Goal: Task Accomplishment & Management: Manage account settings

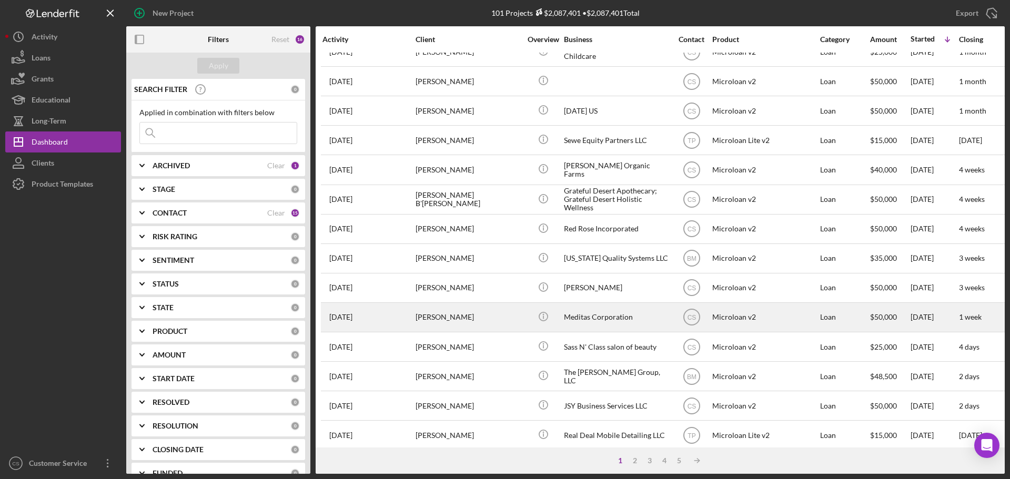
scroll to position [211, 0]
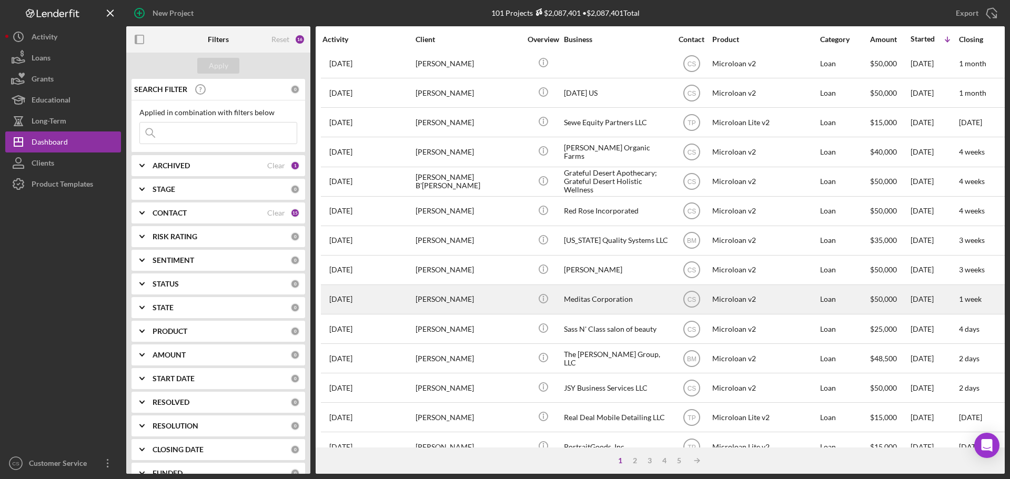
click at [515, 301] on div "[PERSON_NAME]" at bounding box center [468, 300] width 105 height 28
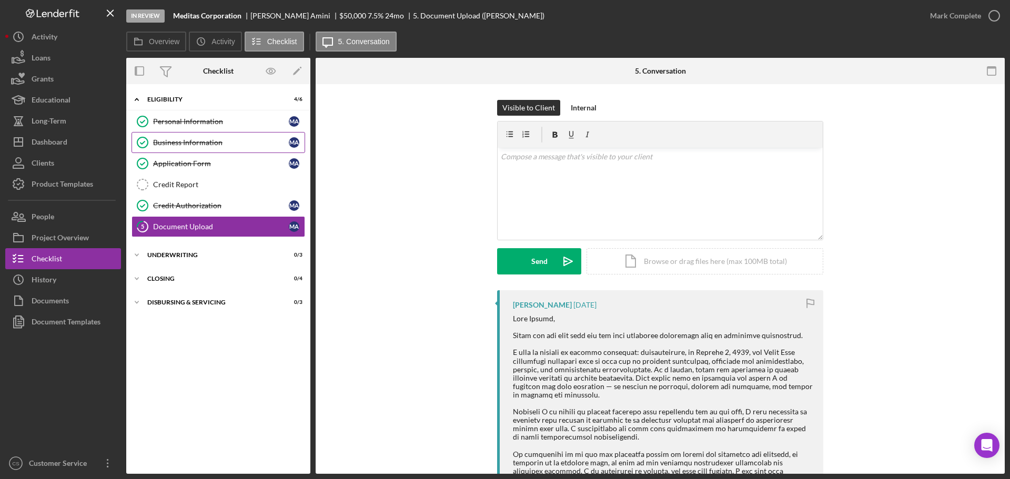
click at [187, 143] on div "Business Information" at bounding box center [221, 142] width 136 height 8
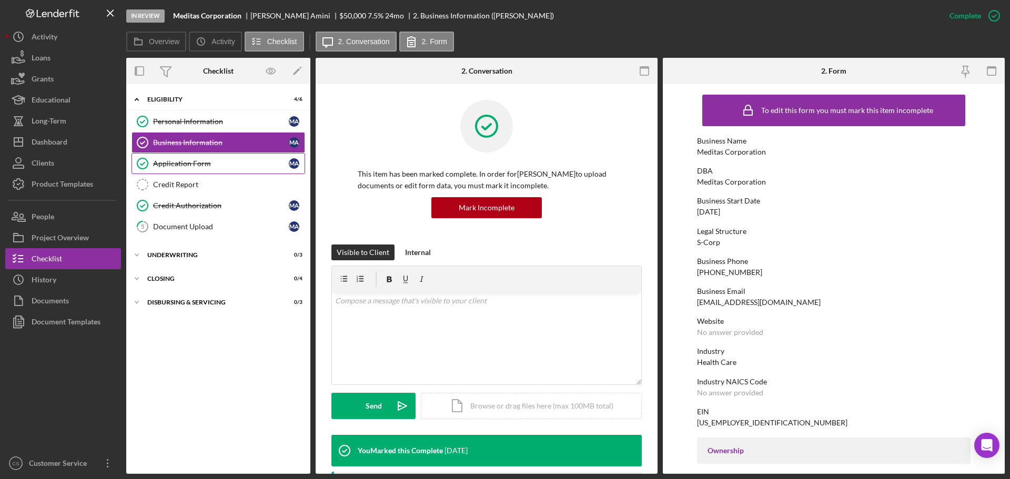
click at [206, 162] on div "Application Form" at bounding box center [221, 163] width 136 height 8
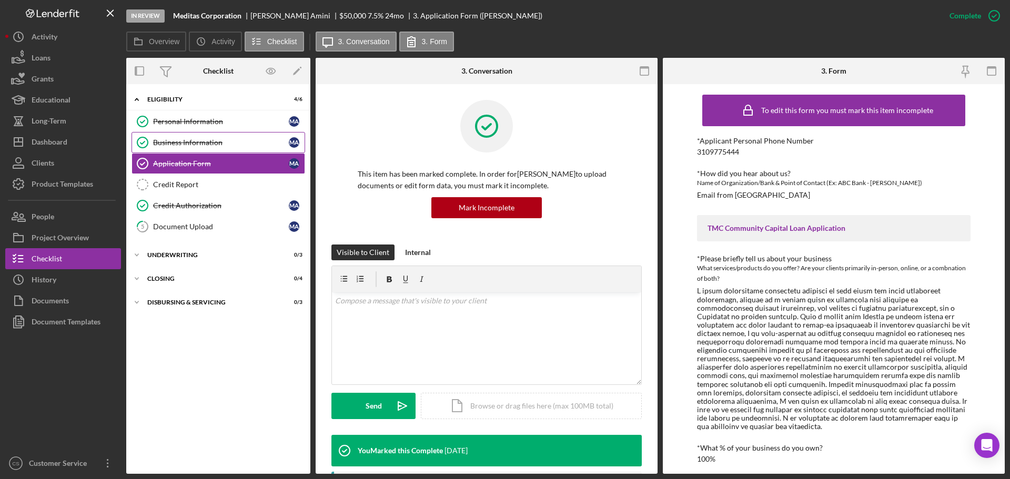
click at [214, 146] on div "Business Information" at bounding box center [221, 142] width 136 height 8
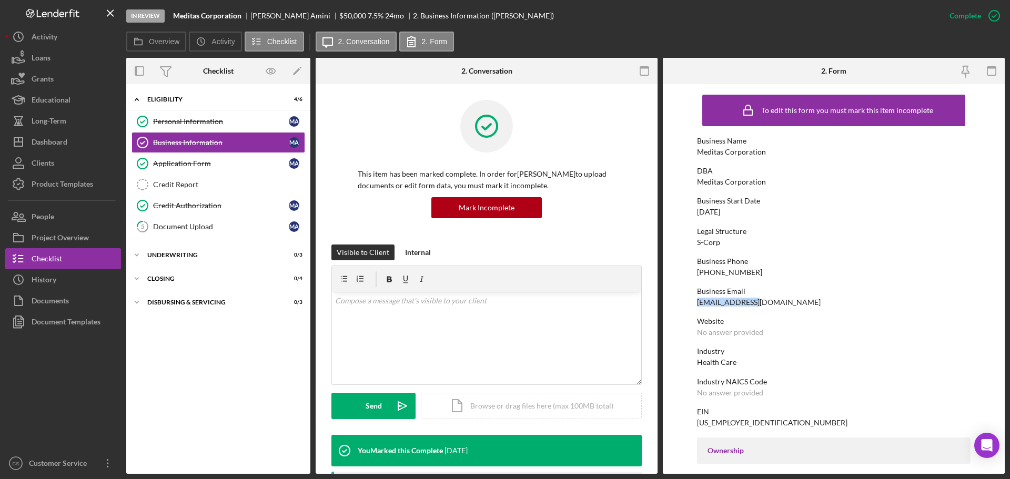
drag, startPoint x: 757, startPoint y: 304, endPoint x: 699, endPoint y: 303, distance: 58.4
click at [699, 303] on div "Business Email [EMAIL_ADDRESS][DOMAIN_NAME]" at bounding box center [834, 296] width 274 height 19
copy div "[EMAIL_ADDRESS][DOMAIN_NAME]"
click at [182, 124] on div "Personal Information" at bounding box center [221, 121] width 136 height 8
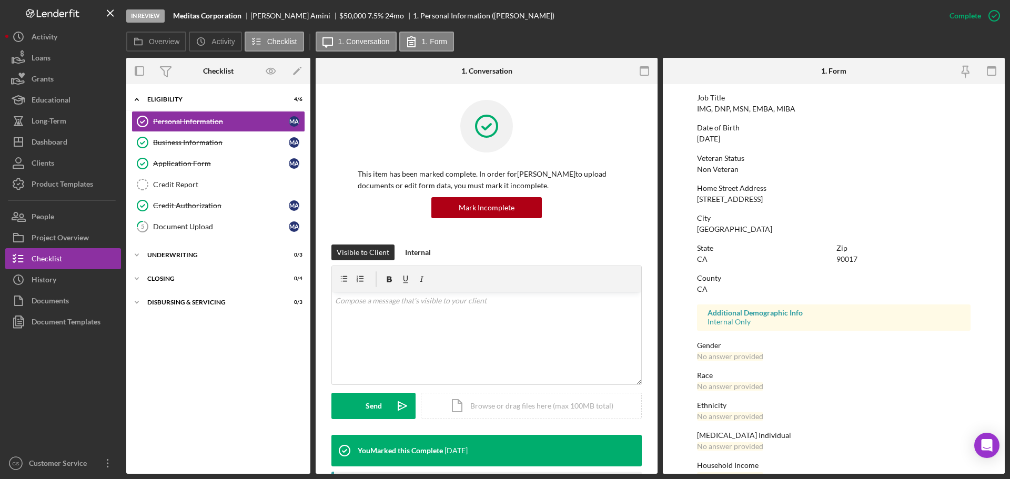
scroll to position [101, 0]
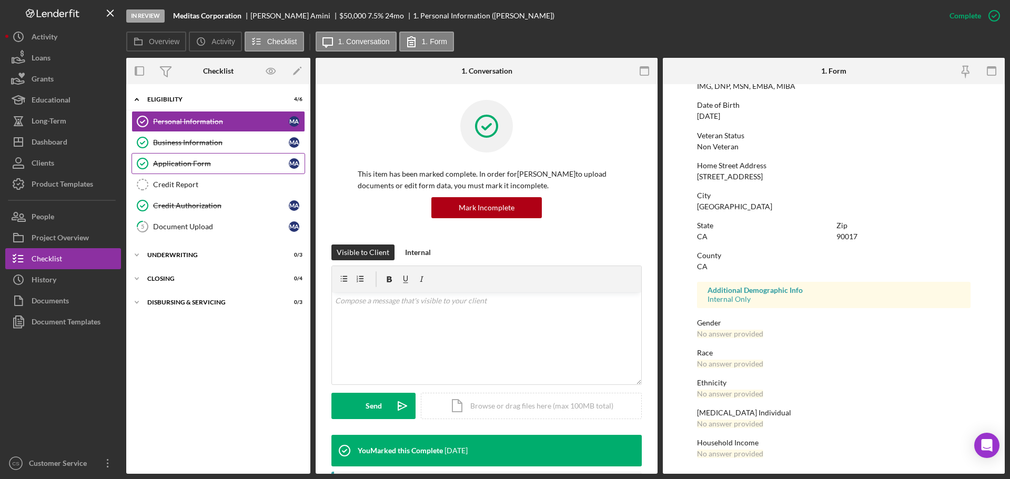
click at [176, 156] on link "Application Form Application Form M A" at bounding box center [219, 163] width 174 height 21
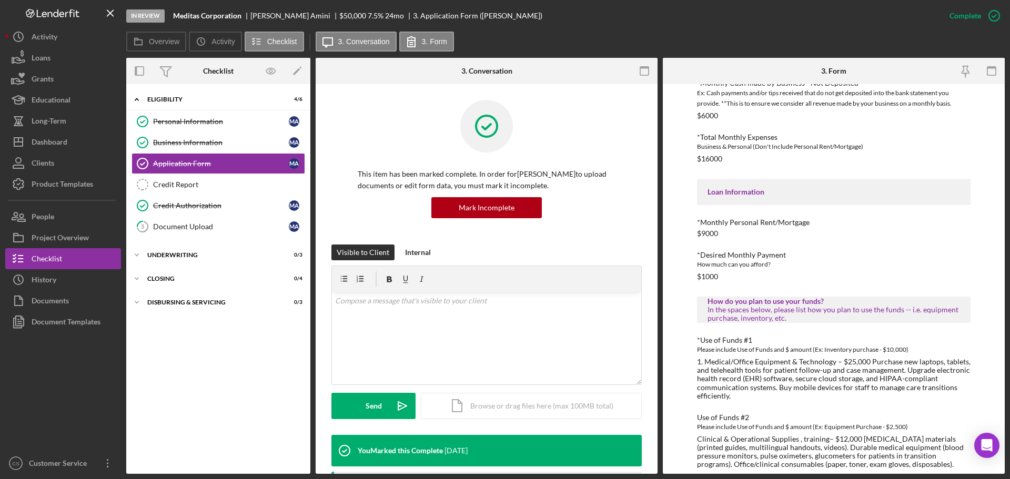
scroll to position [573, 0]
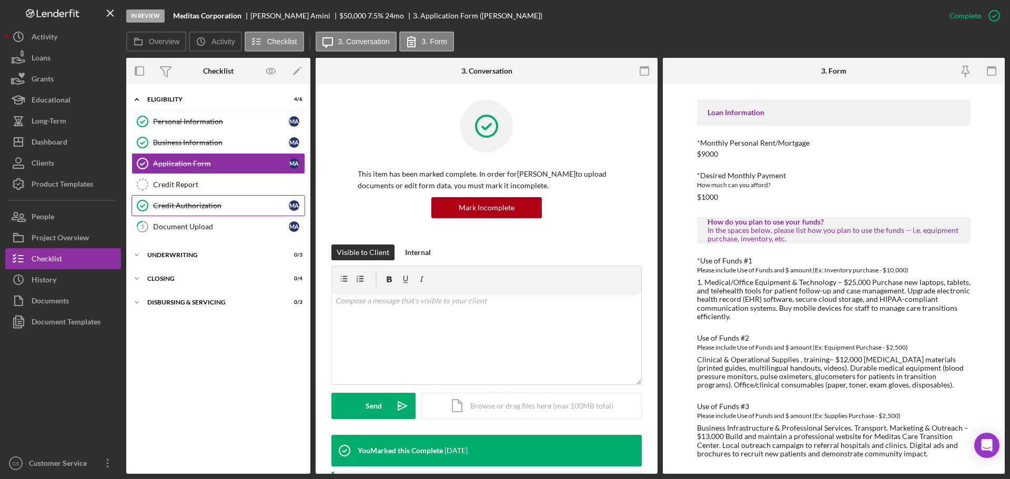
click at [212, 202] on div "Credit Authorization" at bounding box center [221, 206] width 136 height 8
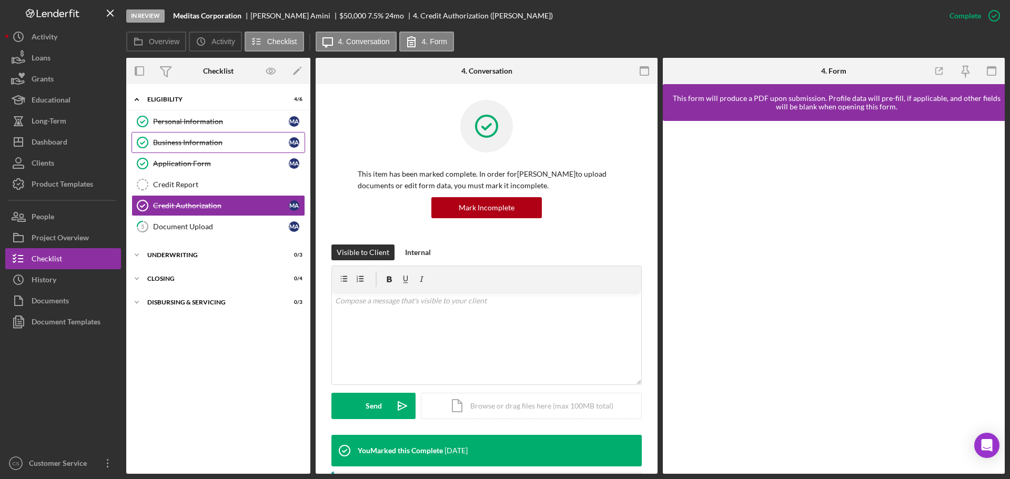
click at [226, 141] on div "Business Information" at bounding box center [221, 142] width 136 height 8
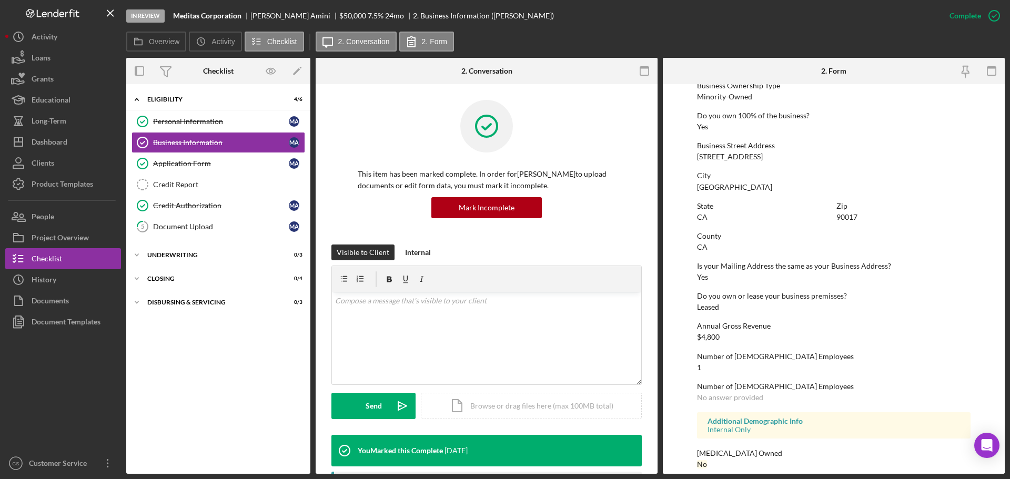
scroll to position [404, 0]
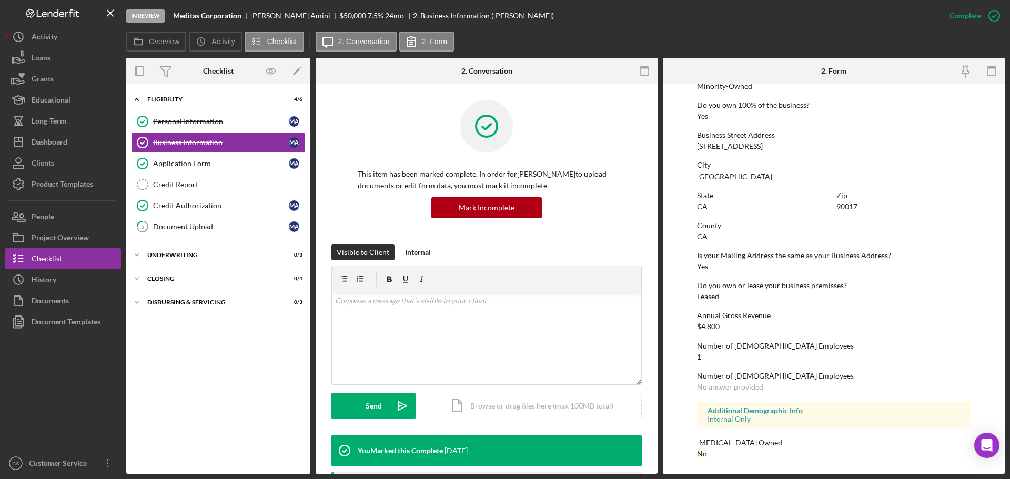
click at [265, 15] on div "[PERSON_NAME]" at bounding box center [295, 16] width 89 height 8
copy div "[PERSON_NAME]"
click at [71, 148] on button "Icon/Dashboard Dashboard" at bounding box center [63, 142] width 116 height 21
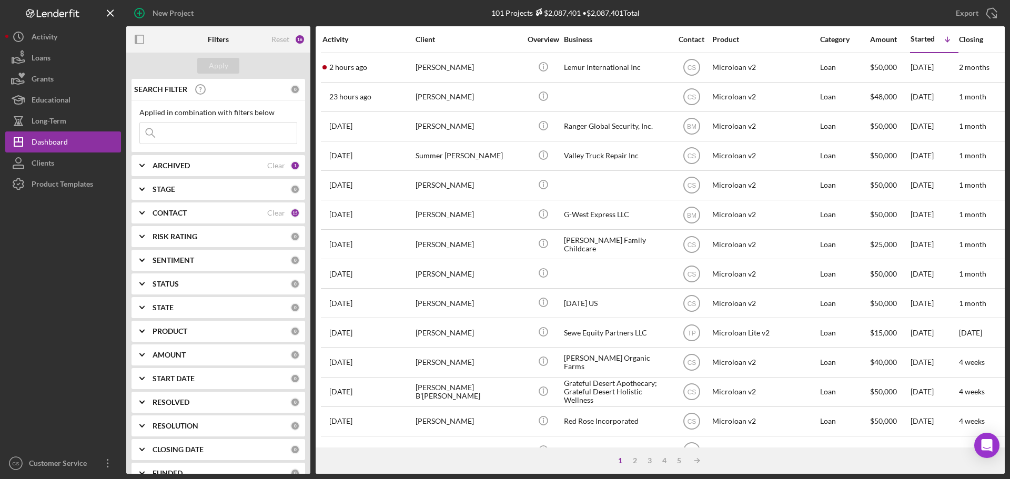
click at [98, 348] on div at bounding box center [63, 324] width 116 height 258
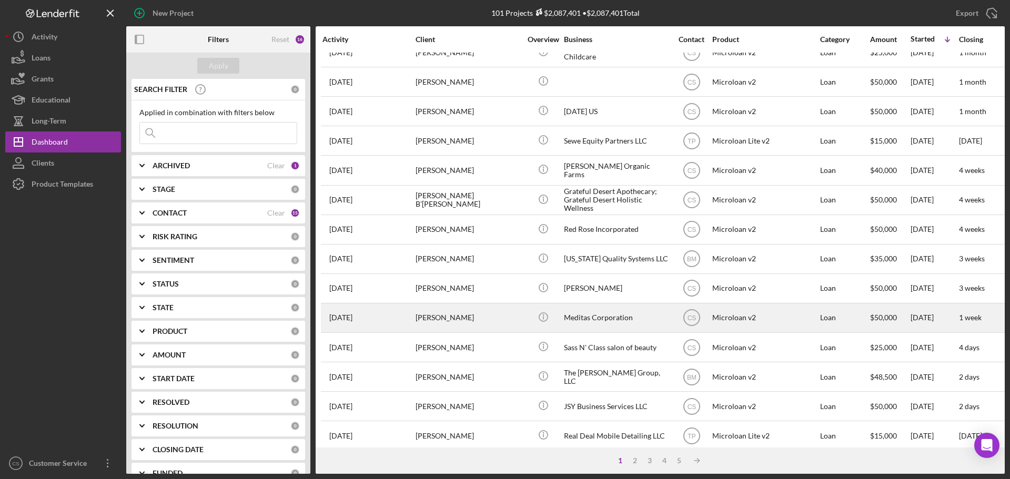
scroll to position [211, 0]
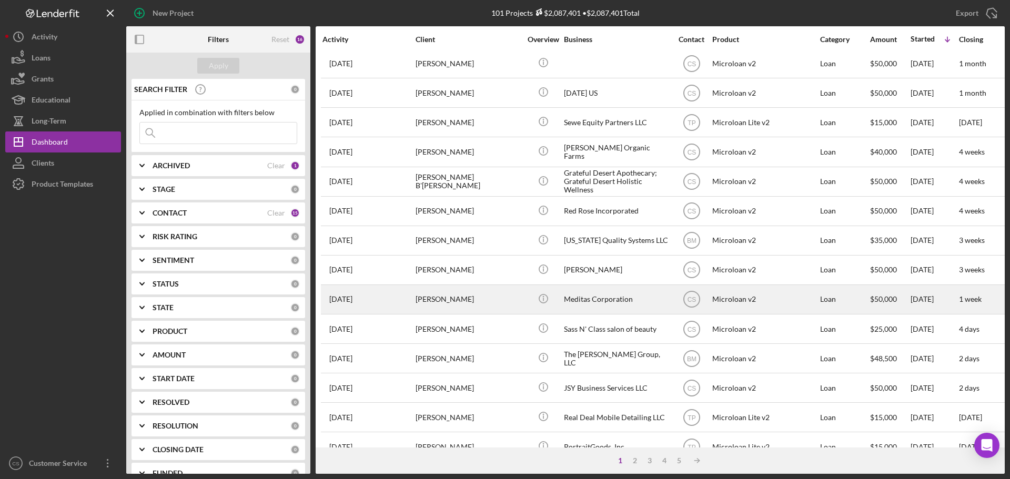
click at [517, 300] on div "[PERSON_NAME]" at bounding box center [468, 300] width 105 height 28
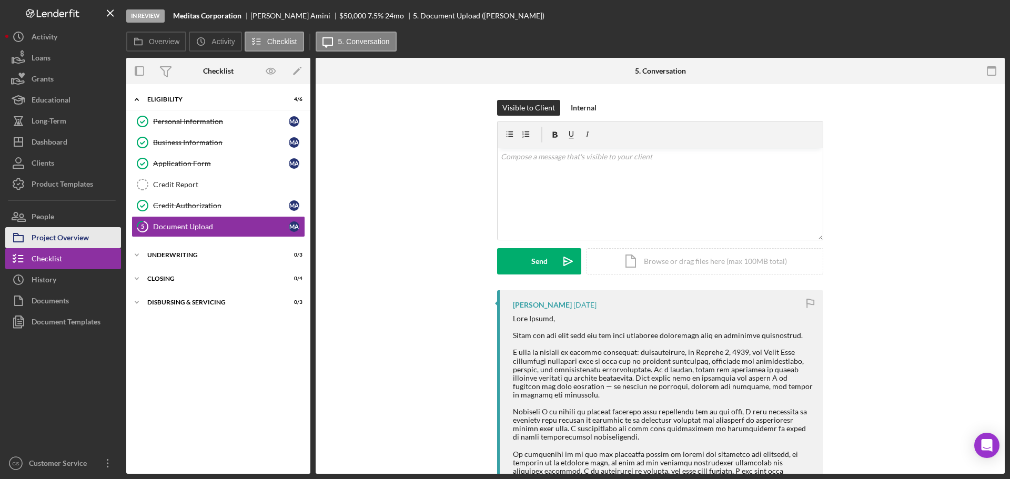
click at [68, 239] on div "Project Overview" at bounding box center [60, 239] width 57 height 24
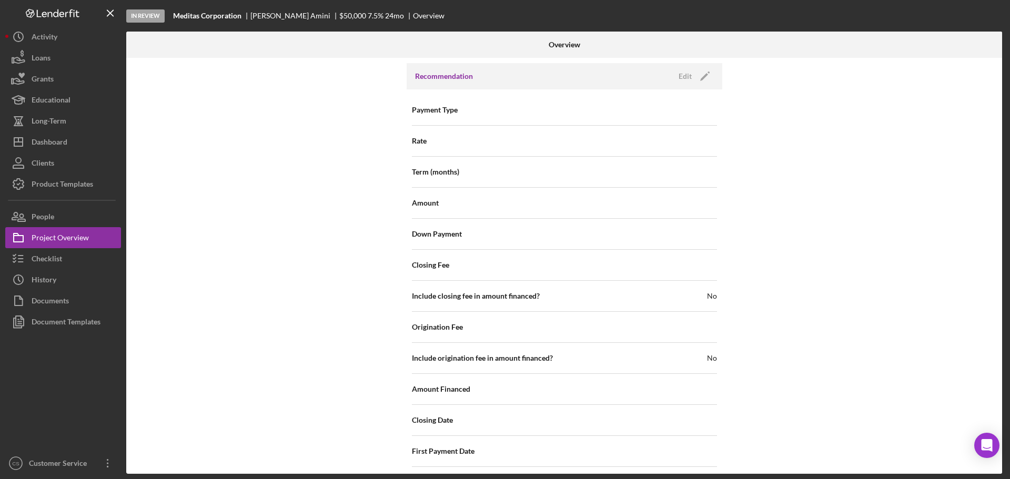
scroll to position [1027, 0]
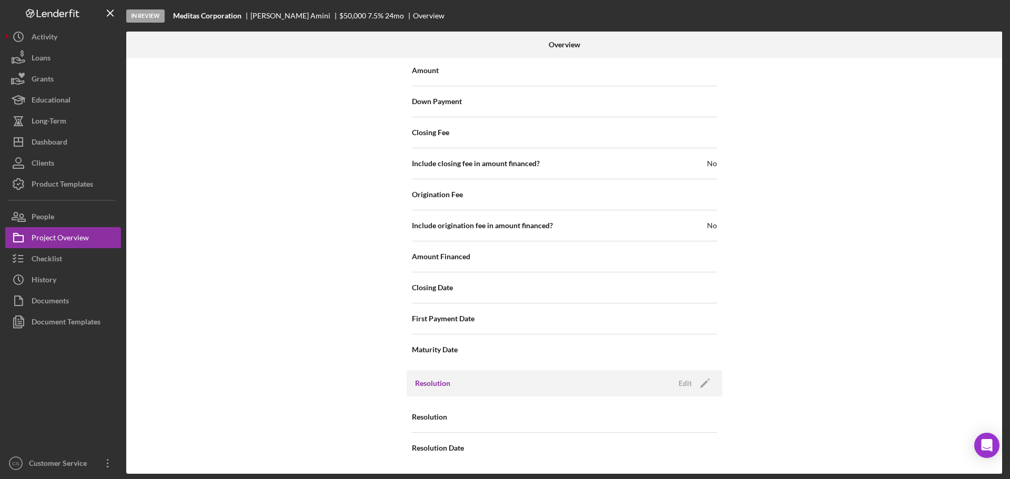
click at [525, 382] on div "Resolution Edit Icon/Edit" at bounding box center [565, 384] width 316 height 26
click at [703, 378] on icon "Icon/Edit" at bounding box center [705, 384] width 26 height 26
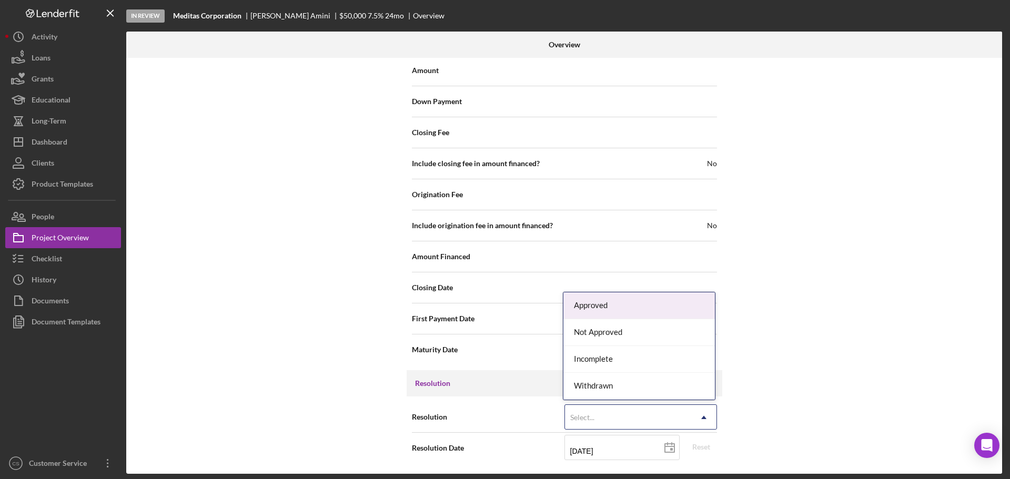
click at [596, 414] on div "Select..." at bounding box center [628, 418] width 126 height 24
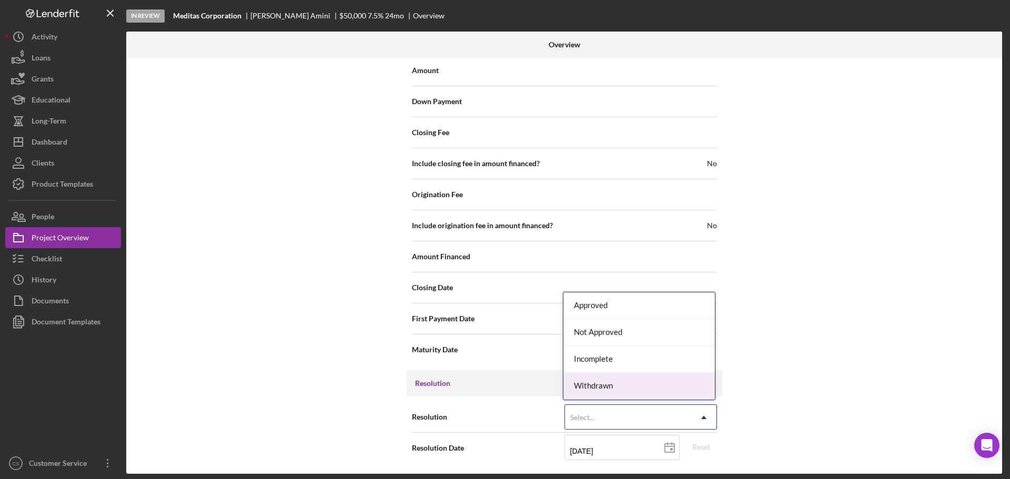
click at [585, 379] on div "Withdrawn" at bounding box center [640, 386] width 152 height 27
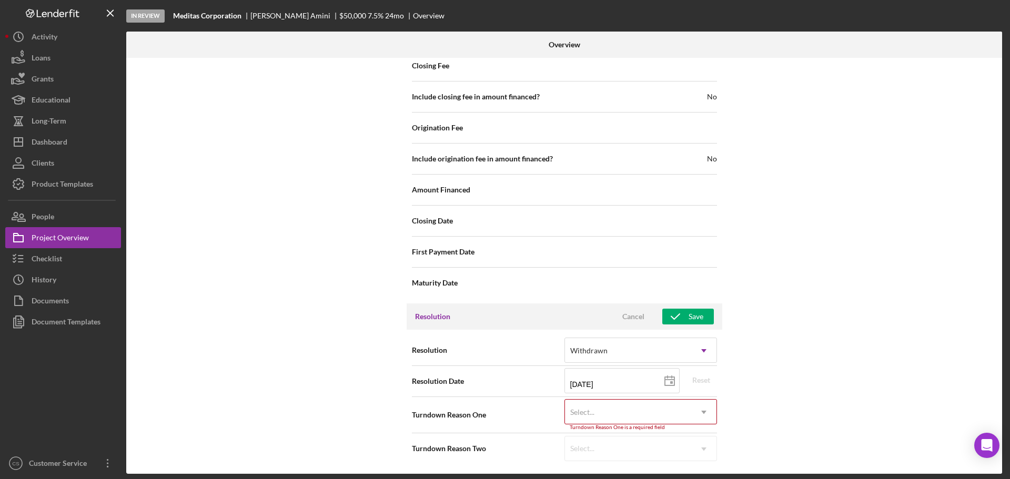
scroll to position [1094, 0]
click at [584, 411] on div "Select..." at bounding box center [583, 412] width 24 height 8
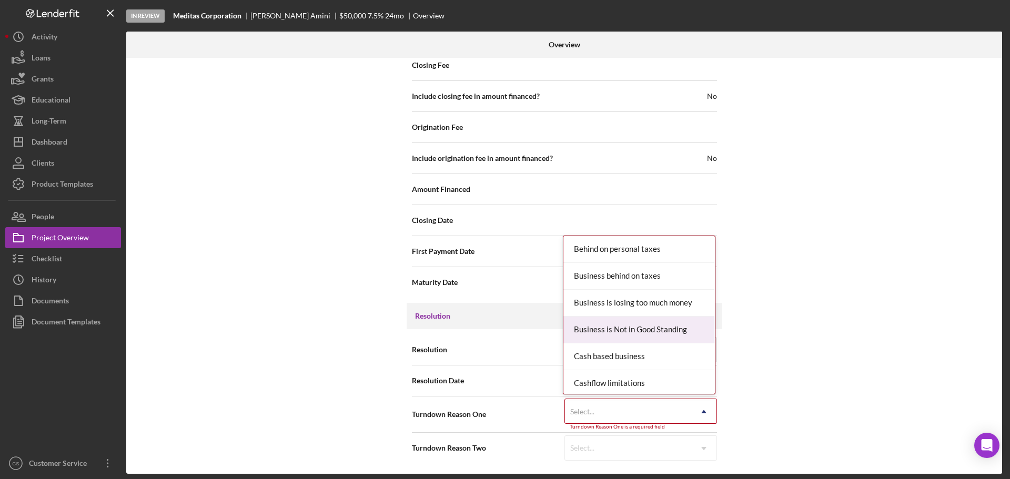
scroll to position [1157, 0]
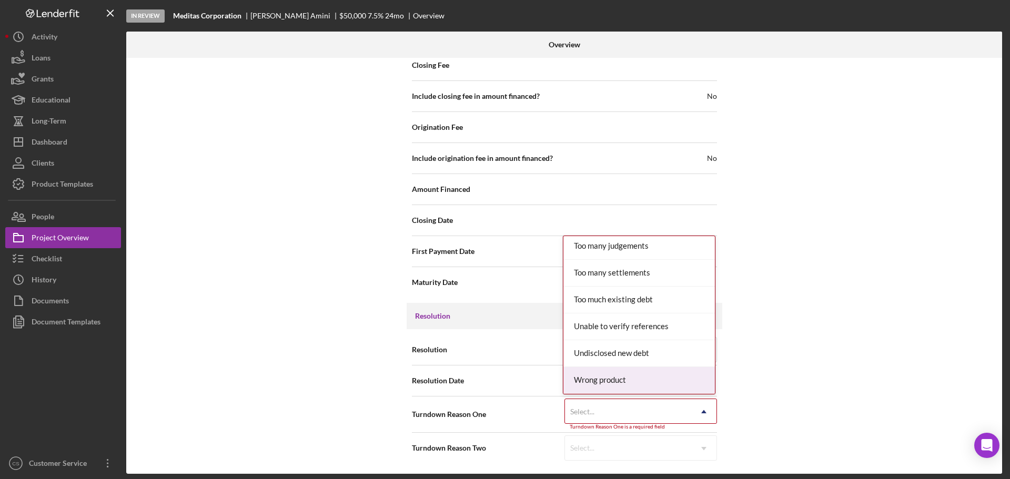
click at [621, 382] on div "Wrong product" at bounding box center [640, 380] width 152 height 27
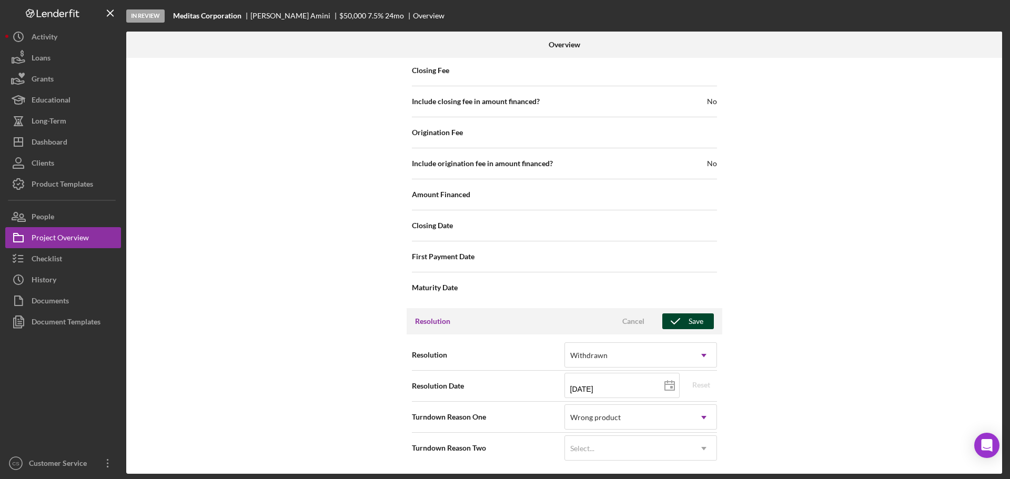
click at [709, 328] on button "Save" at bounding box center [689, 322] width 52 height 16
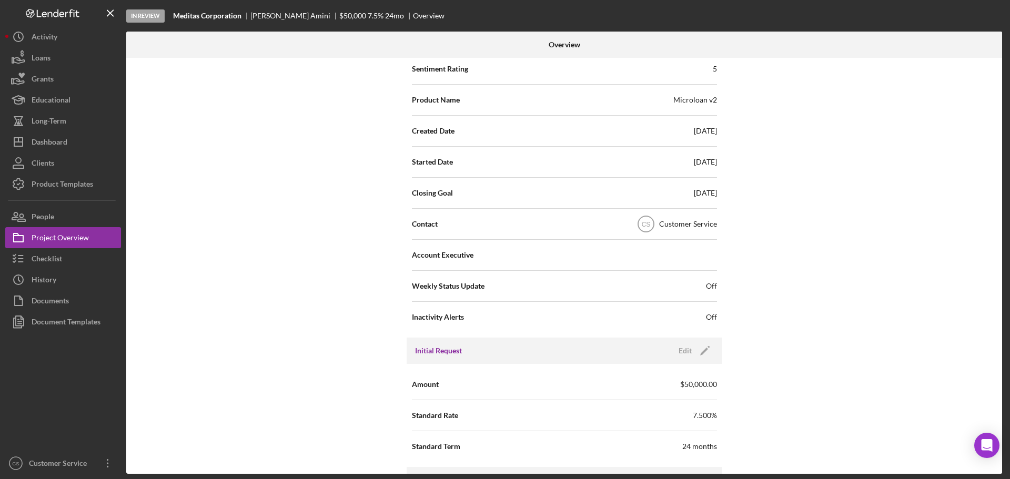
scroll to position [0, 0]
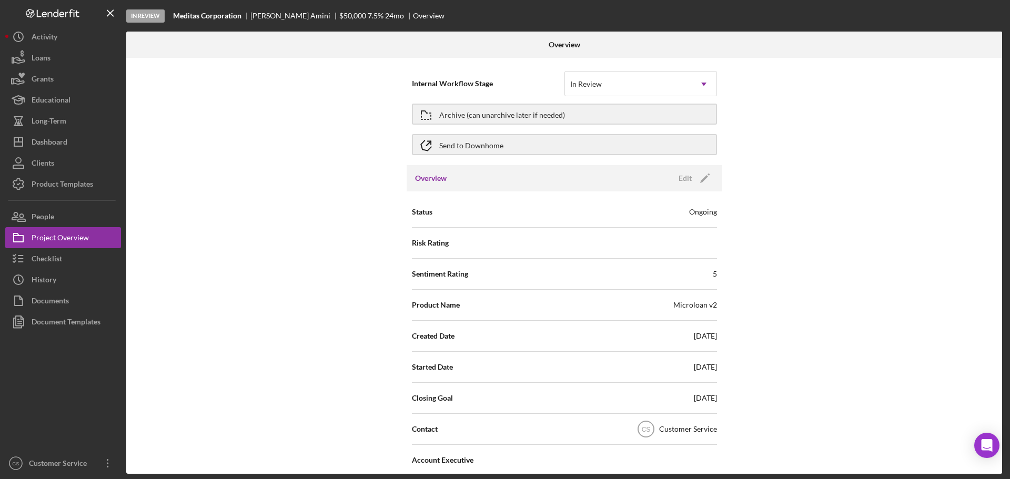
click at [804, 214] on div "Internal Workflow Stage In Review Icon/Dropdown Arrow Archive (can unarchive la…" at bounding box center [564, 266] width 876 height 416
click at [481, 117] on div "Archive (can unarchive later if needed)" at bounding box center [502, 114] width 126 height 19
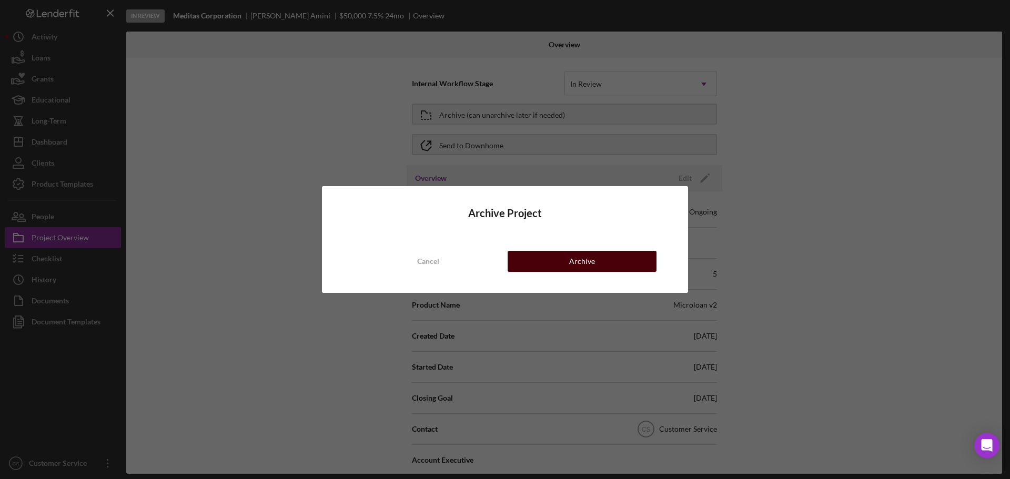
click at [534, 266] on button "Archive" at bounding box center [582, 261] width 149 height 21
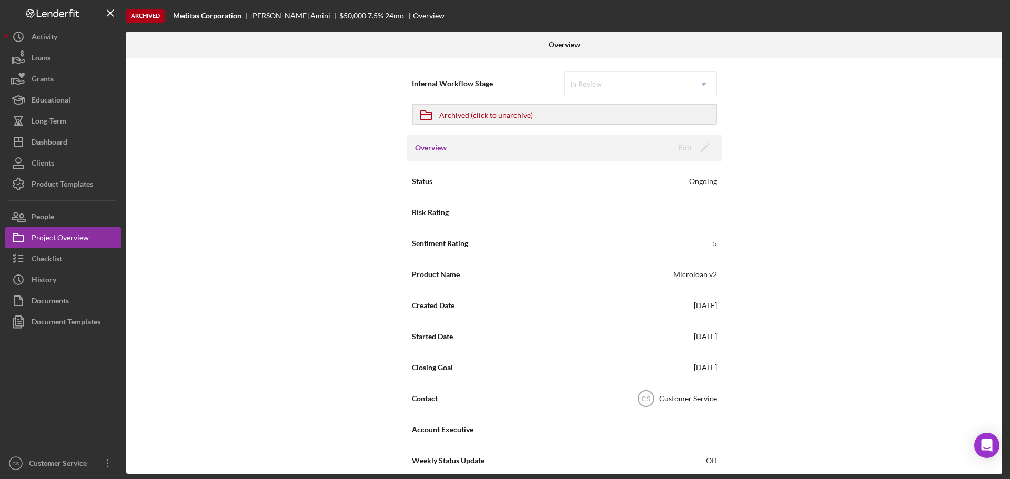
click at [269, 220] on div "Internal Workflow Stage In Review Icon/Dropdown Arrow Icon/Archived Archived (c…" at bounding box center [564, 266] width 876 height 416
click at [76, 257] on button "Checklist" at bounding box center [63, 258] width 116 height 21
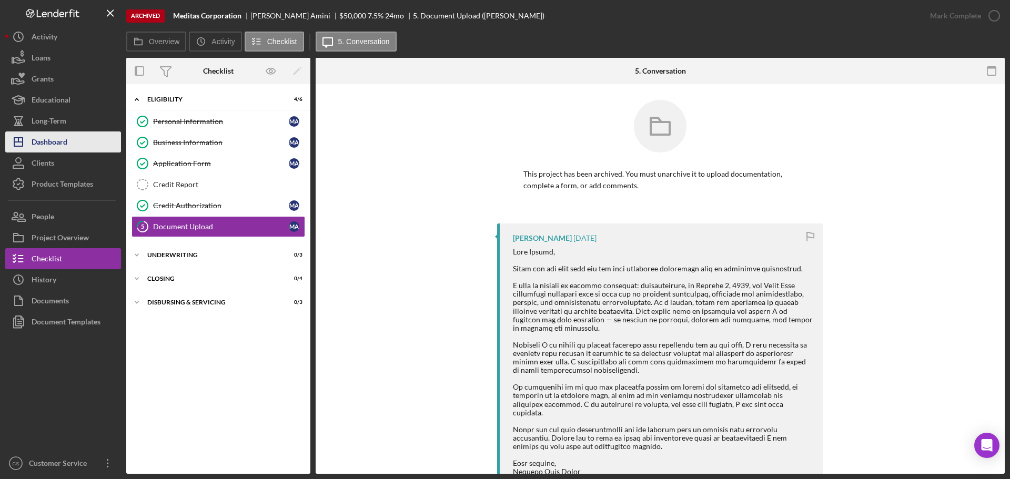
click at [80, 144] on button "Icon/Dashboard Dashboard" at bounding box center [63, 142] width 116 height 21
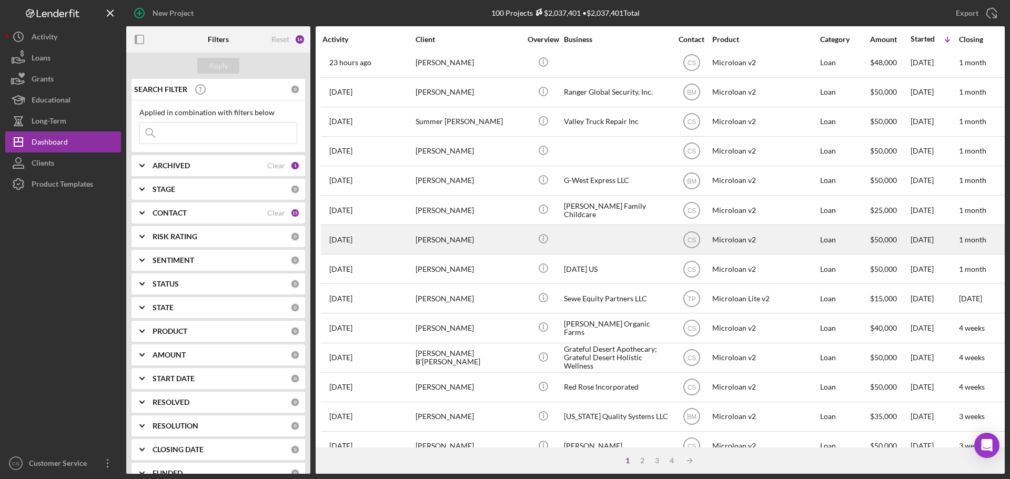
scroll to position [53, 0]
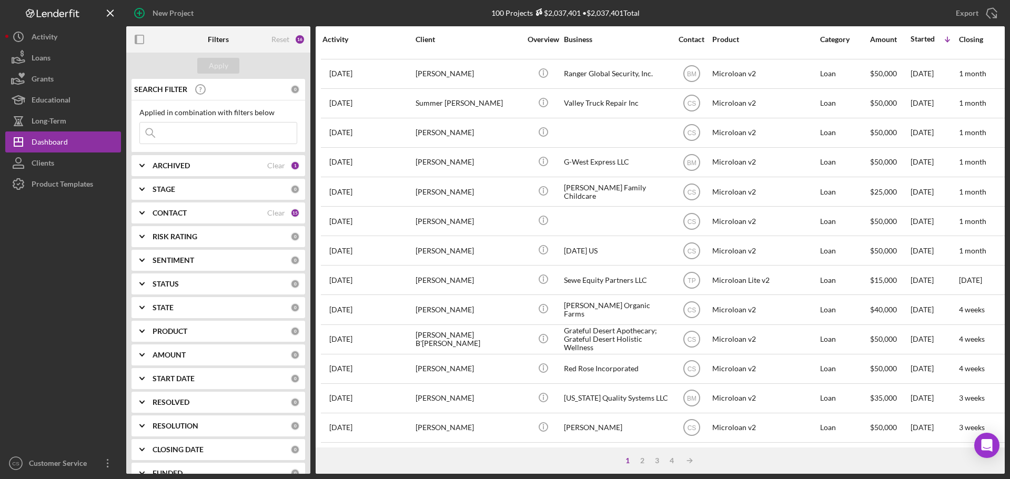
click at [92, 325] on div at bounding box center [63, 324] width 116 height 258
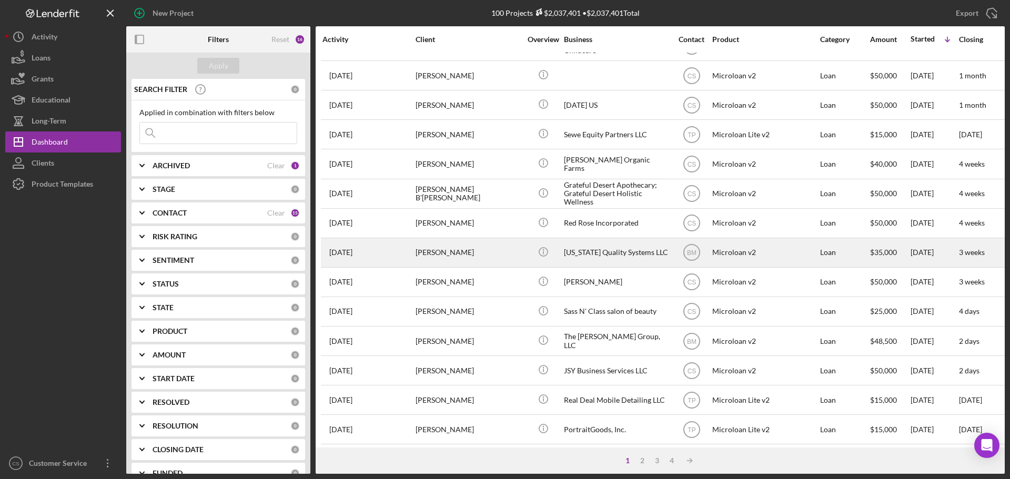
scroll to position [0, 0]
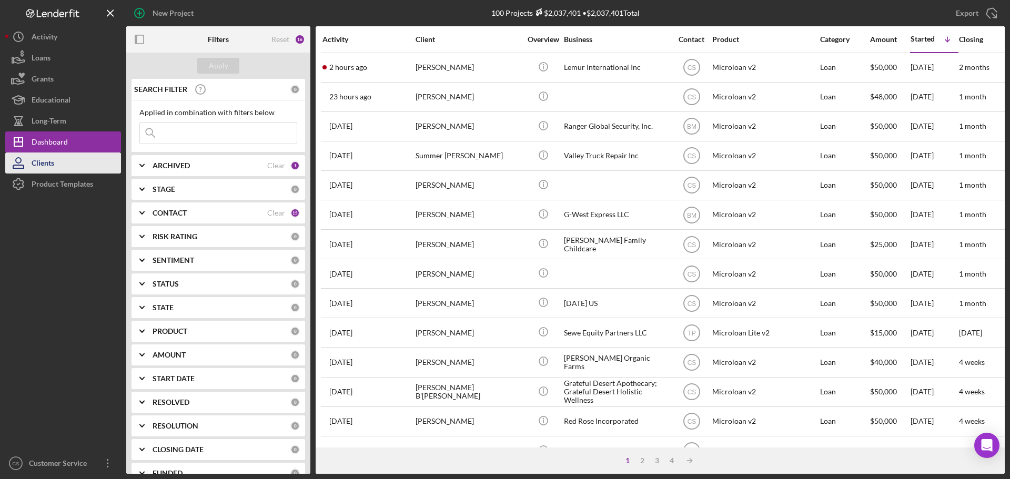
click at [47, 163] on div "Clients" at bounding box center [43, 165] width 23 height 24
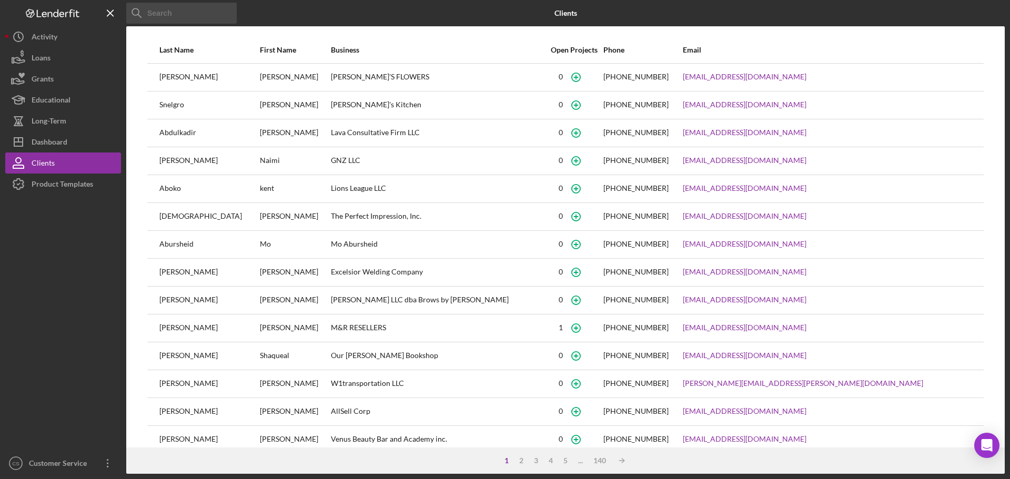
click at [195, 12] on input at bounding box center [181, 13] width 111 height 21
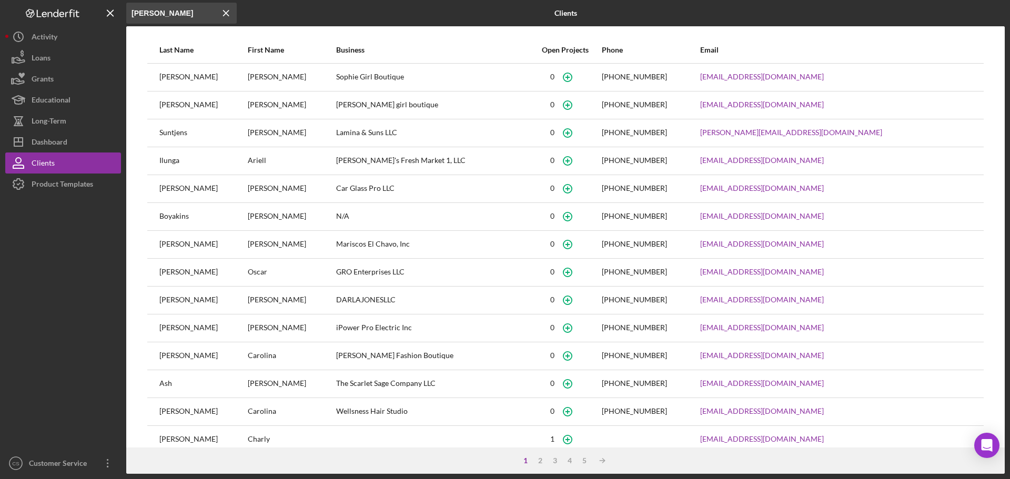
type input "[PERSON_NAME]"
click at [307, 16] on div "[PERSON_NAME]/Menu Close" at bounding box center [272, 13] width 293 height 26
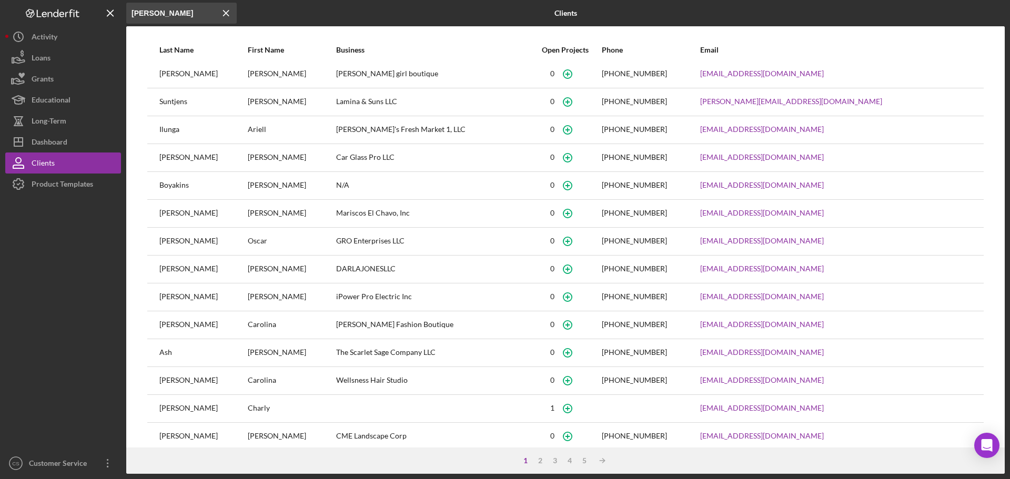
scroll to position [45, 0]
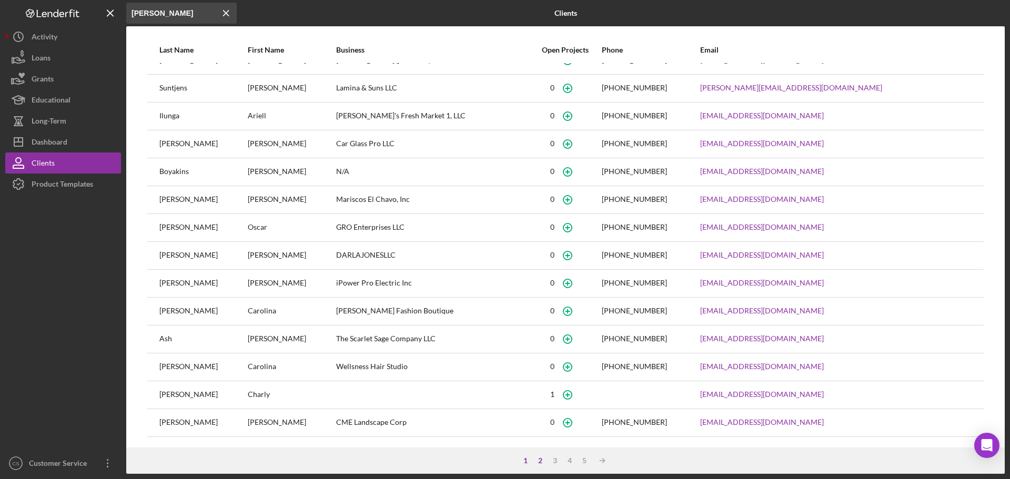
click at [543, 463] on div "2" at bounding box center [540, 461] width 15 height 8
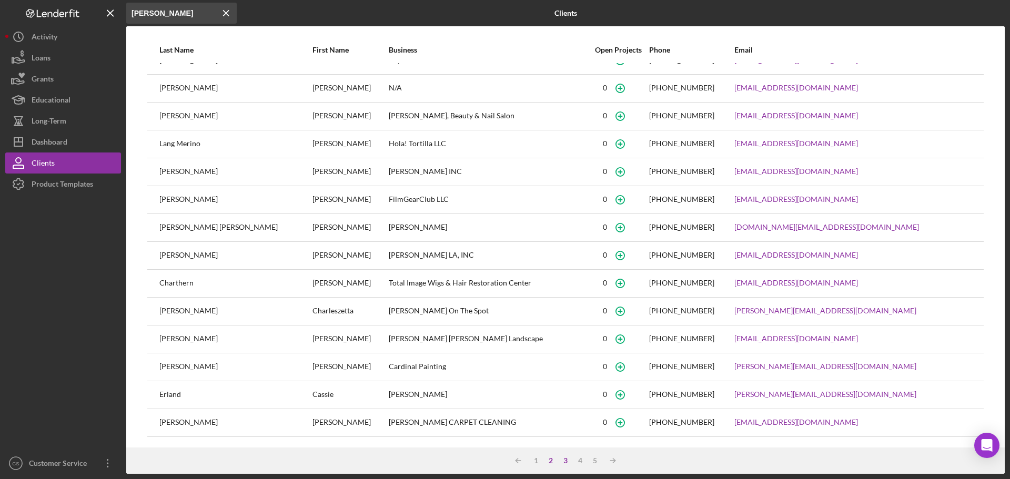
click at [564, 460] on div "3" at bounding box center [565, 461] width 15 height 8
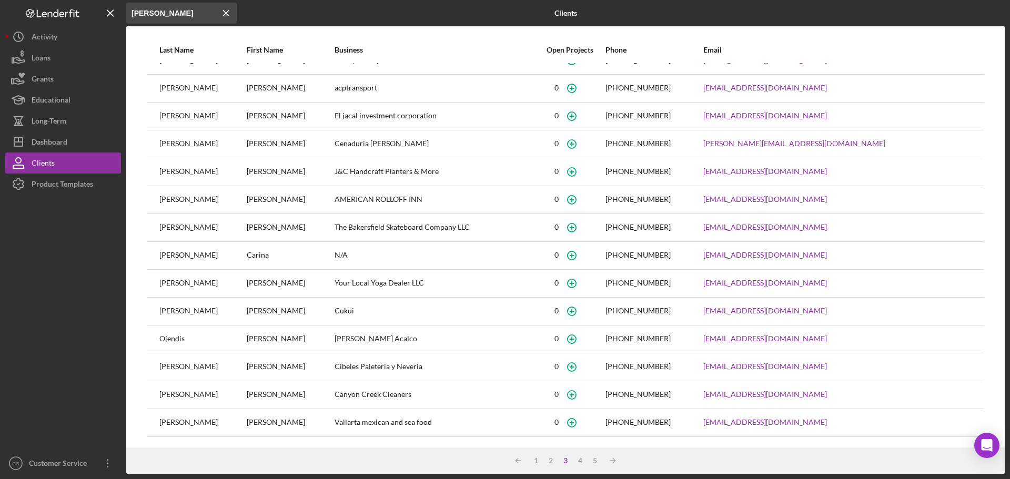
click at [71, 334] on div at bounding box center [63, 324] width 116 height 258
click at [220, 18] on icon "Icon/Menu Close" at bounding box center [226, 13] width 21 height 21
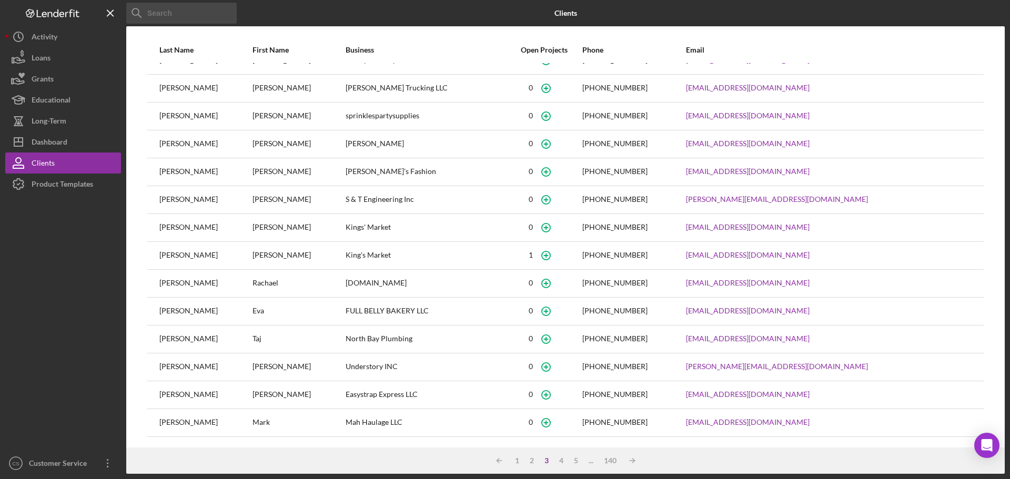
click at [203, 14] on input at bounding box center [181, 13] width 111 height 21
paste input "[PERSON_NAME] Family Daycare"
type input "[PERSON_NAME] Family Daycare"
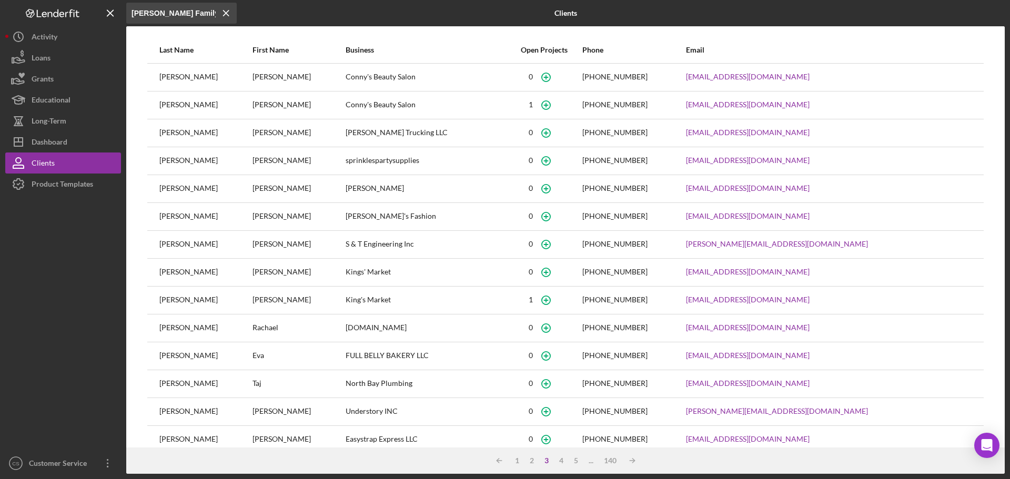
click at [333, 9] on div "[PERSON_NAME] Family Daycare Icon/Menu Close" at bounding box center [272, 13] width 293 height 26
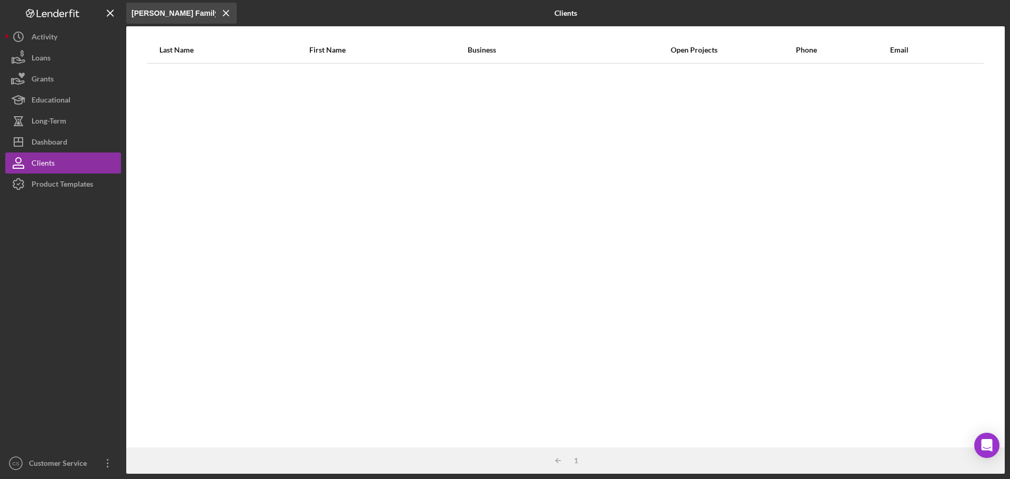
click at [195, 16] on input "[PERSON_NAME] Family Daycare" at bounding box center [181, 13] width 111 height 21
click at [226, 13] on line at bounding box center [226, 13] width 5 height 5
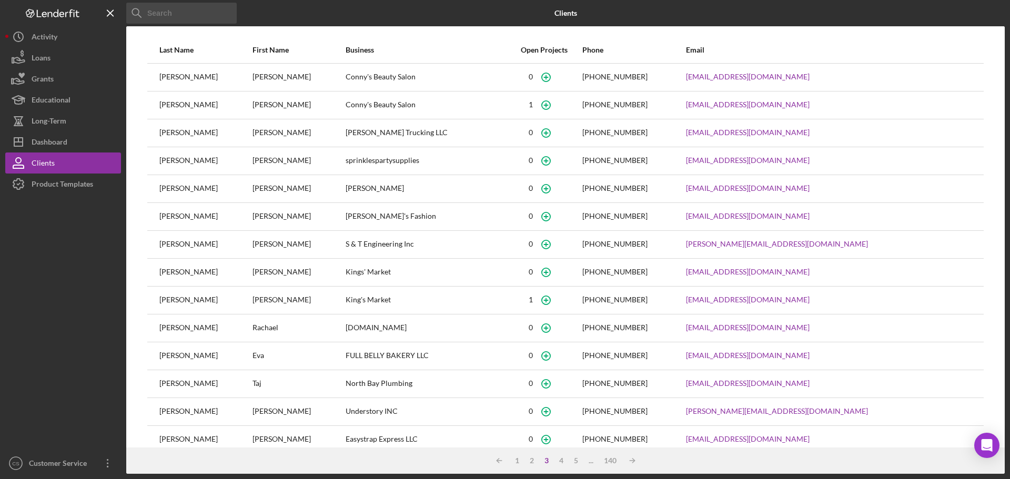
click at [191, 11] on input at bounding box center [181, 13] width 111 height 21
paste input "[PERSON_NAME]"
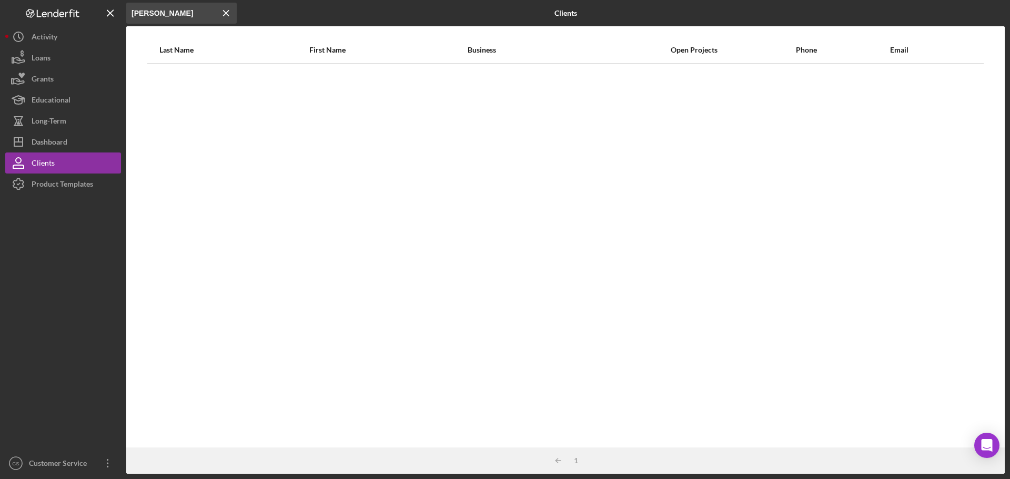
type input "[PERSON_NAME]"
click at [207, 91] on div "Last Name First Name Business Open Projects Phone Email" at bounding box center [565, 242] width 879 height 411
click at [228, 12] on icon "Icon/Menu Close" at bounding box center [226, 13] width 21 height 21
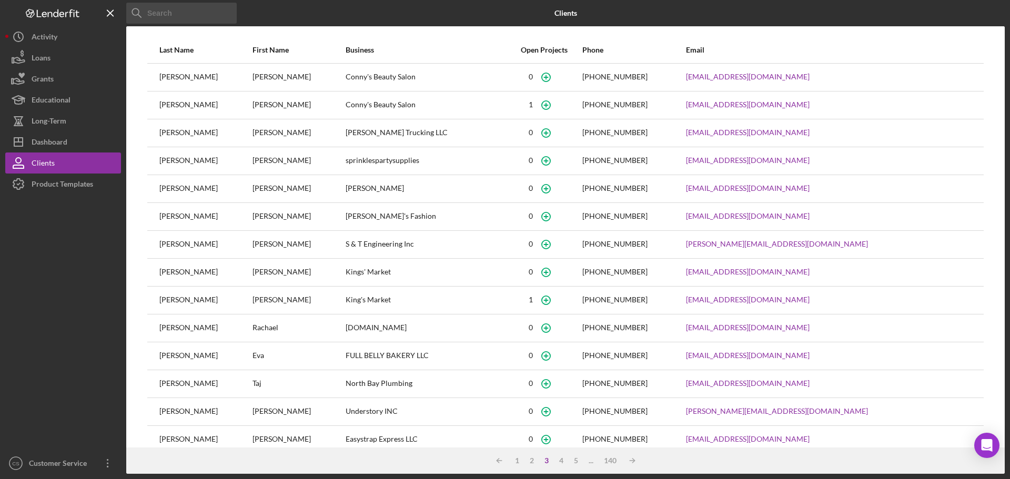
click at [59, 333] on div at bounding box center [63, 324] width 116 height 258
click at [51, 335] on div at bounding box center [63, 324] width 116 height 258
click at [28, 340] on div at bounding box center [63, 324] width 116 height 258
click at [55, 137] on div "Dashboard" at bounding box center [50, 144] width 36 height 24
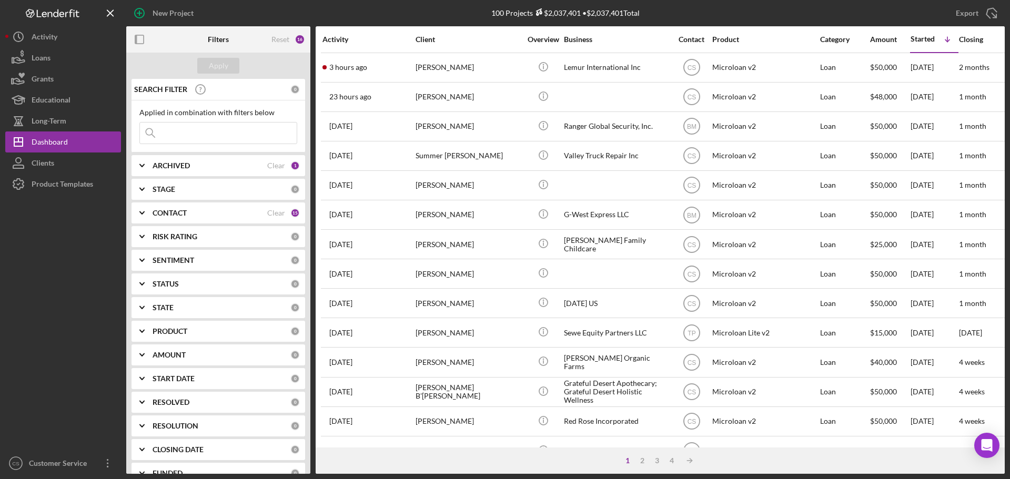
click at [68, 35] on button "Icon/History Activity" at bounding box center [63, 36] width 116 height 21
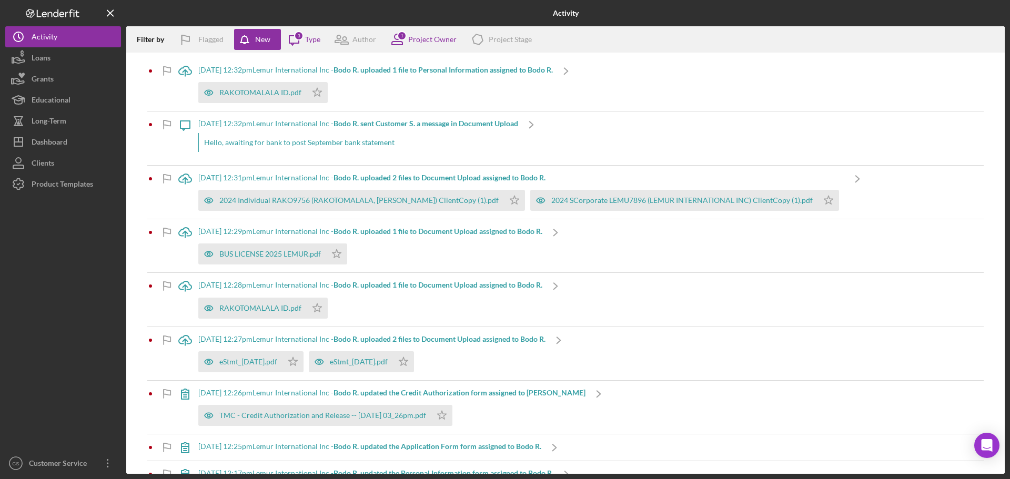
scroll to position [46, 0]
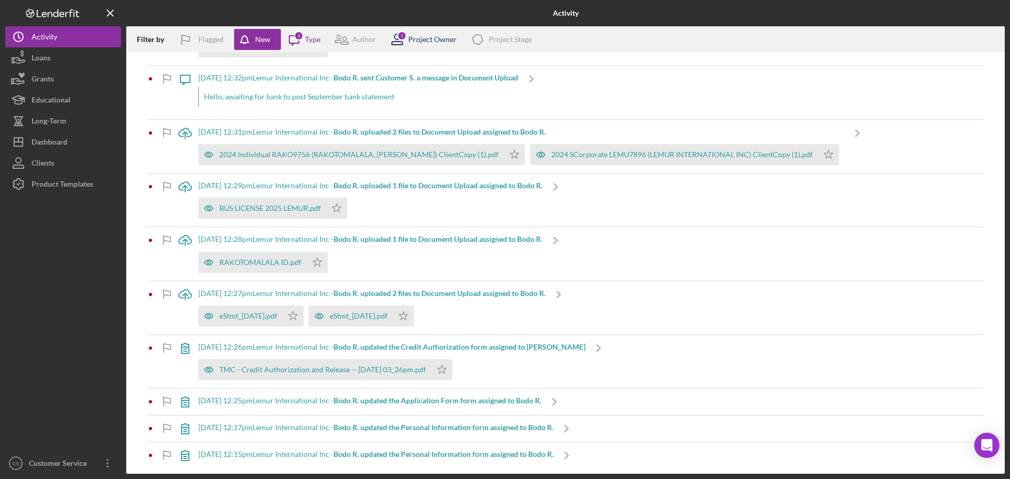
click at [421, 36] on div "Project Owner" at bounding box center [432, 39] width 48 height 8
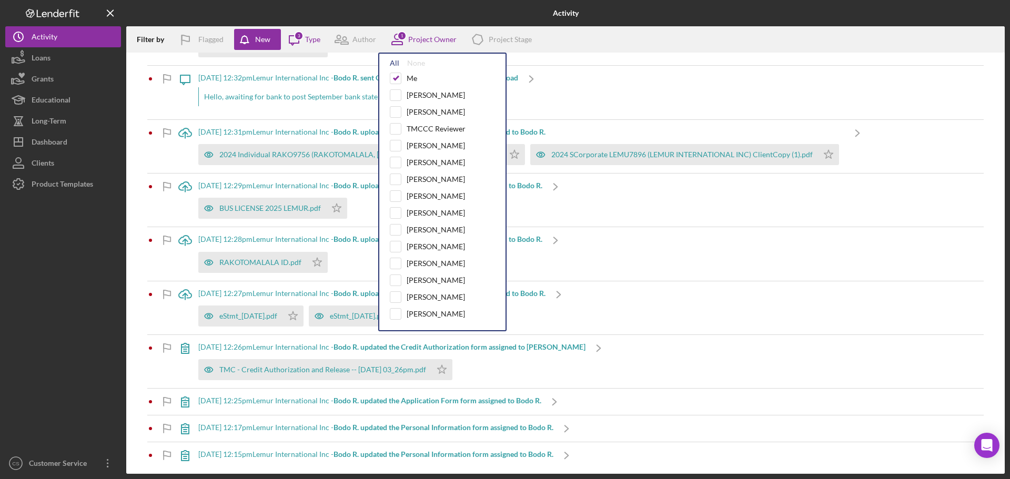
click at [394, 63] on div "All" at bounding box center [394, 63] width 9 height 8
checkbox input "true"
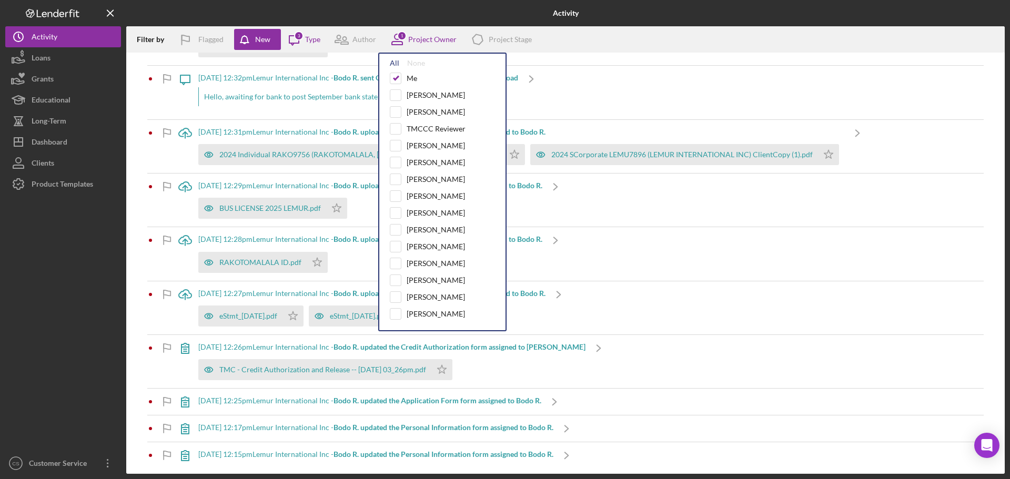
checkbox input "true"
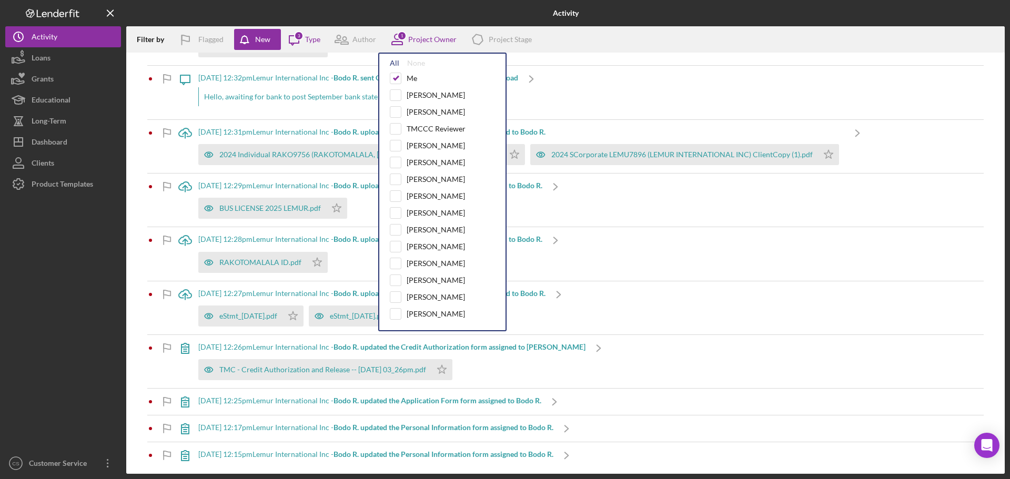
checkbox input "true"
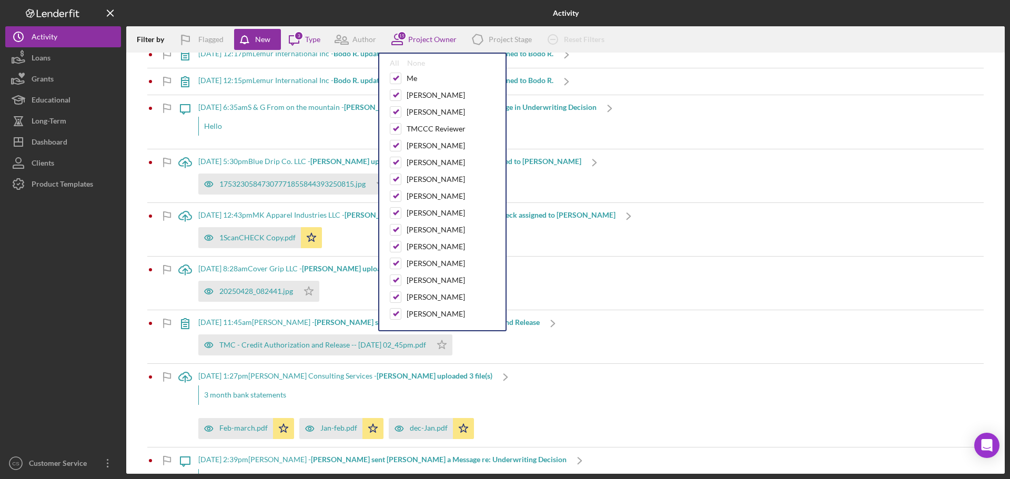
scroll to position [421, 0]
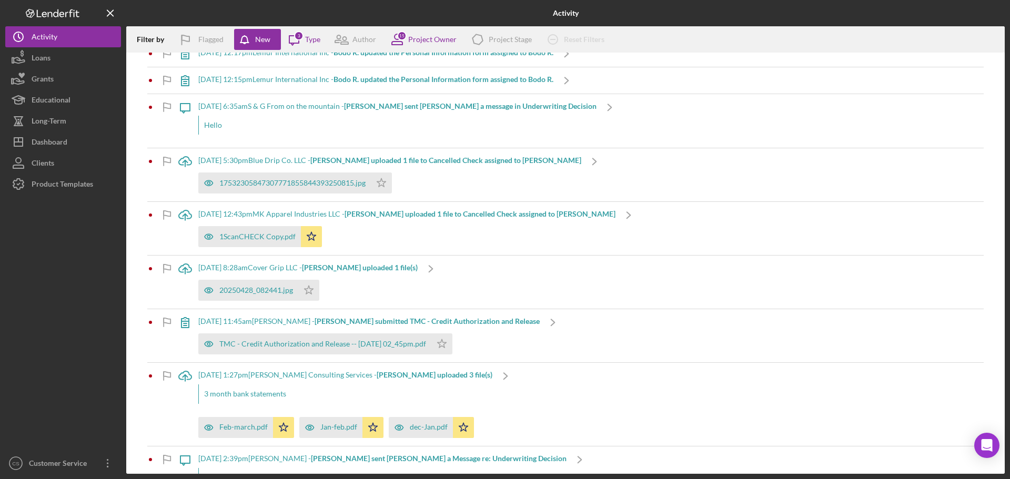
click at [45, 351] on div at bounding box center [63, 324] width 116 height 258
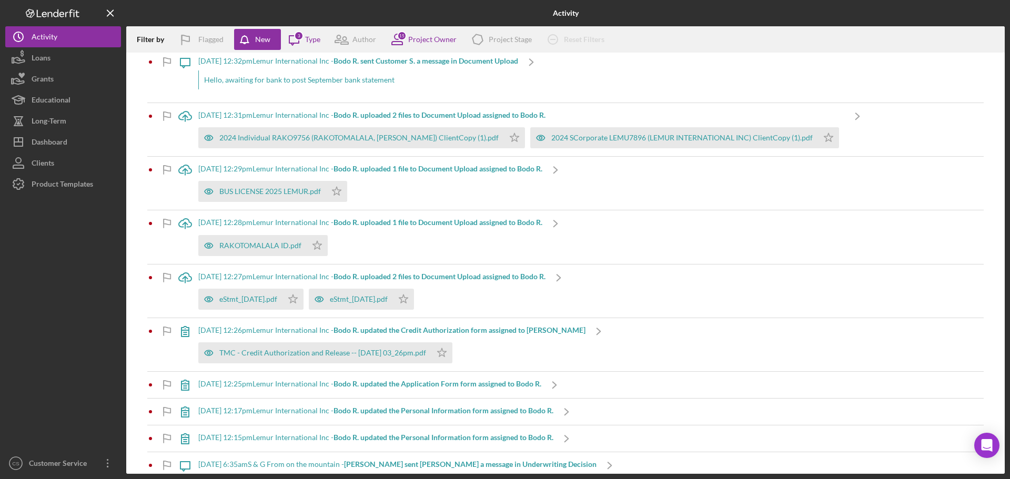
scroll to position [0, 0]
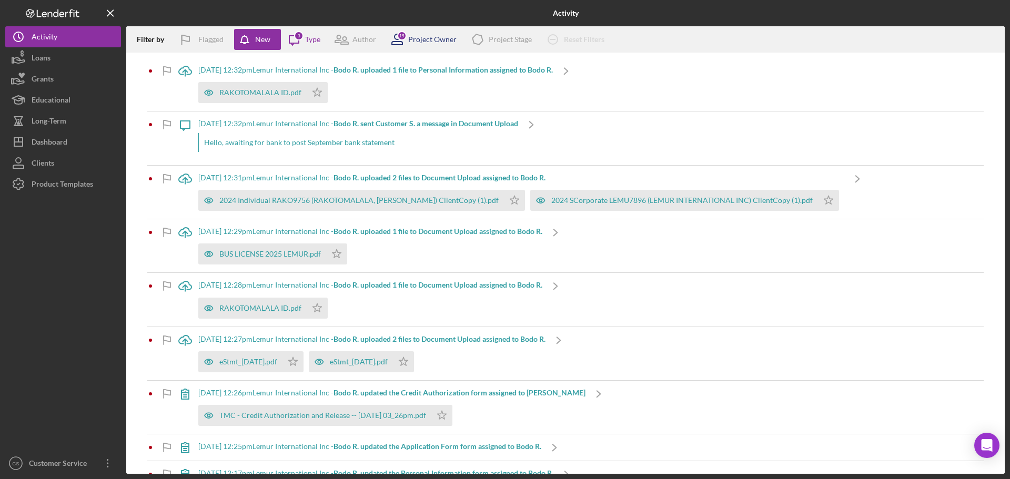
click at [422, 44] on div "15 Project Owner" at bounding box center [420, 39] width 73 height 26
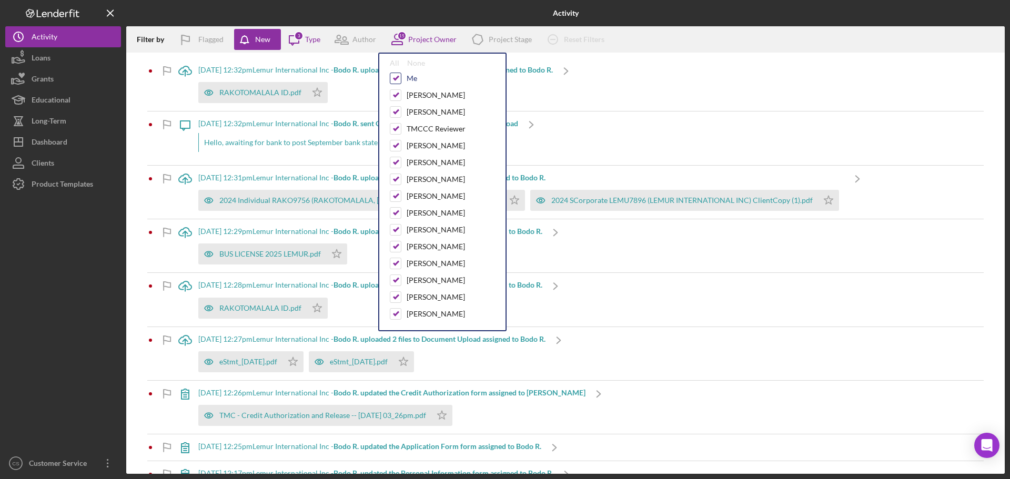
click at [401, 83] on div at bounding box center [396, 79] width 12 height 12
click at [395, 77] on input "checkbox" at bounding box center [396, 78] width 11 height 11
checkbox input "false"
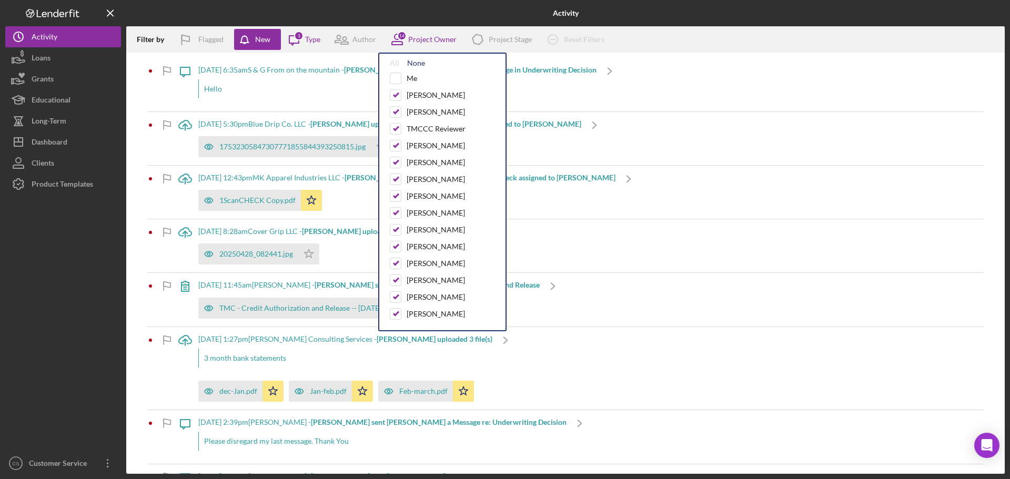
click at [414, 64] on div "None" at bounding box center [416, 63] width 18 height 8
checkbox input "false"
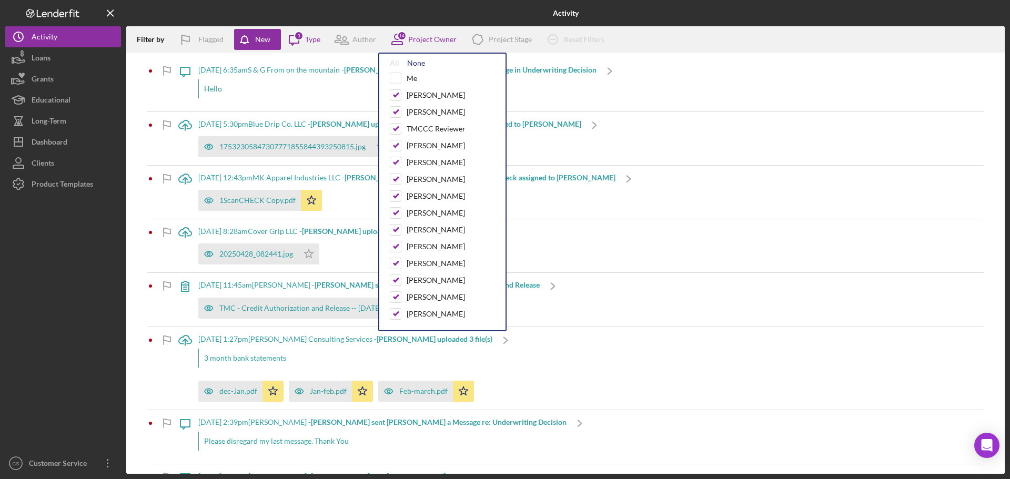
checkbox input "false"
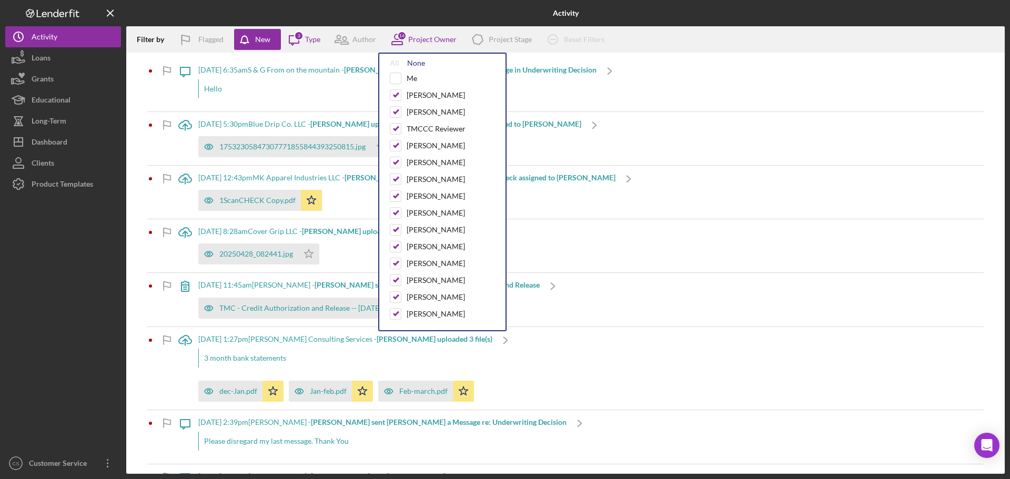
checkbox input "false"
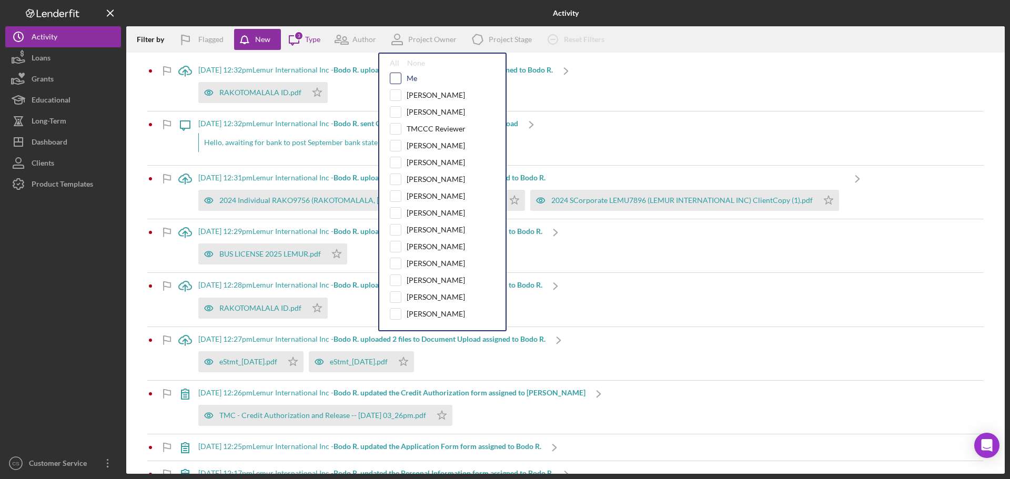
click at [397, 81] on input "checkbox" at bounding box center [396, 78] width 11 height 11
checkbox input "true"
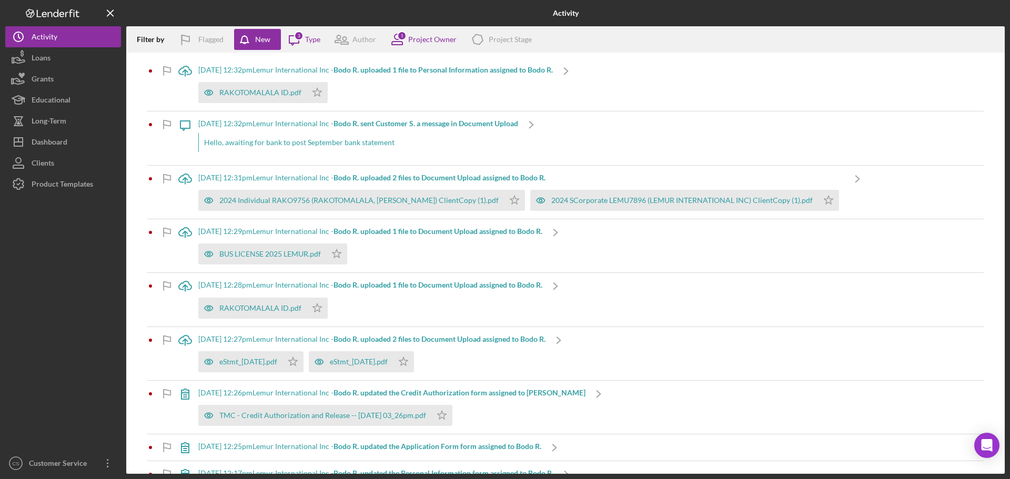
click at [364, 16] on div at bounding box center [272, 13] width 293 height 26
click at [522, 43] on div "Project Stage" at bounding box center [510, 39] width 43 height 8
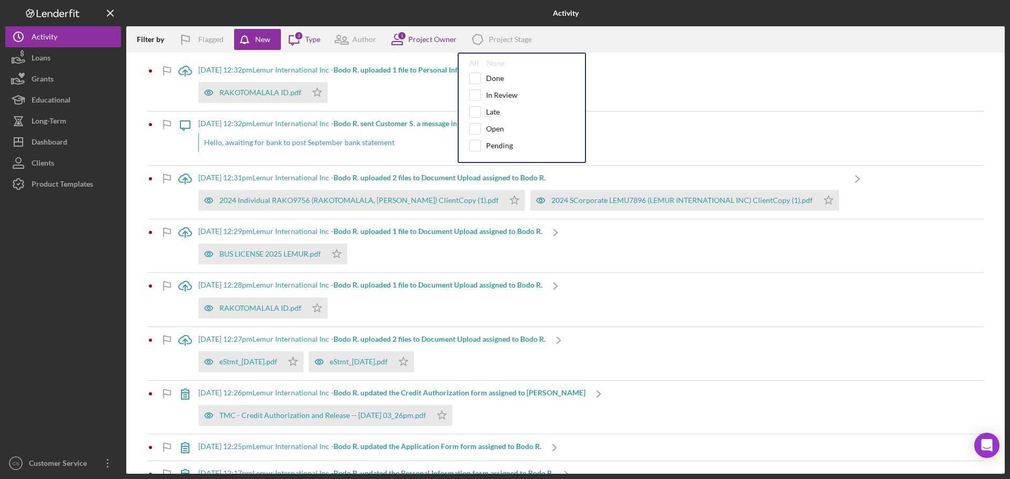
click at [25, 286] on div at bounding box center [63, 324] width 116 height 258
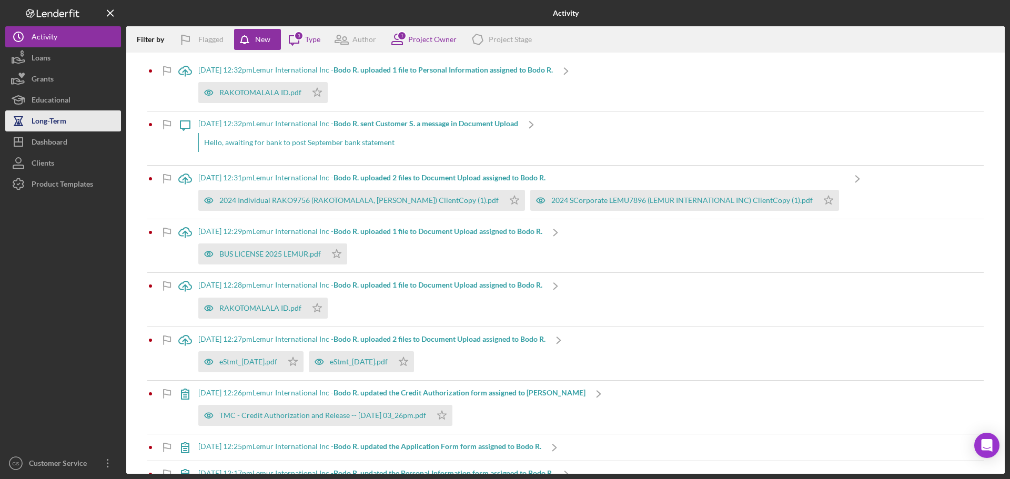
click at [72, 117] on button "Long-Term" at bounding box center [63, 121] width 116 height 21
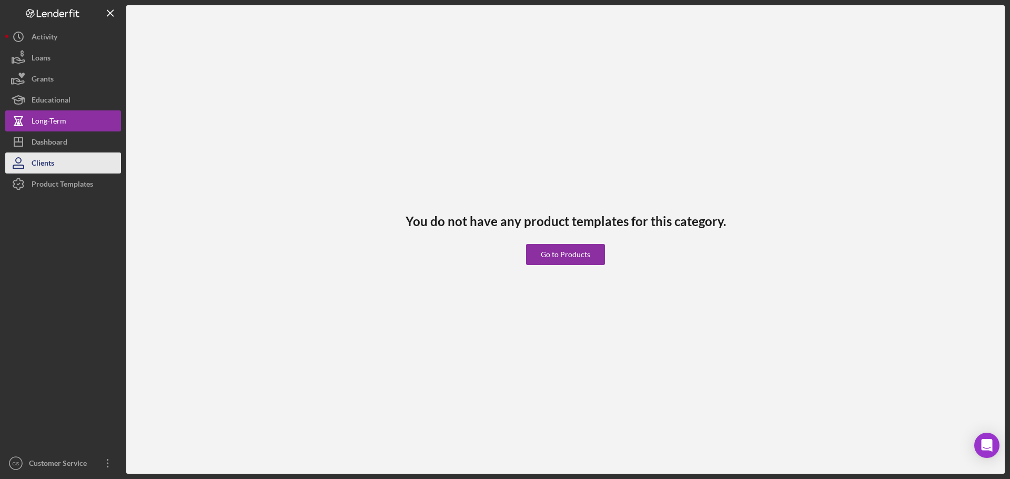
click at [69, 153] on button "Clients" at bounding box center [63, 163] width 116 height 21
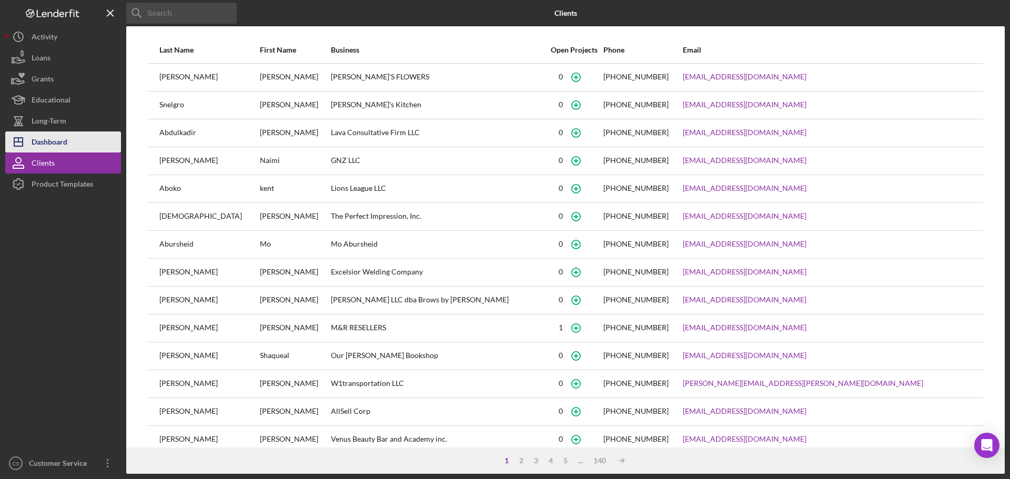
click at [70, 141] on button "Icon/Dashboard Dashboard" at bounding box center [63, 142] width 116 height 21
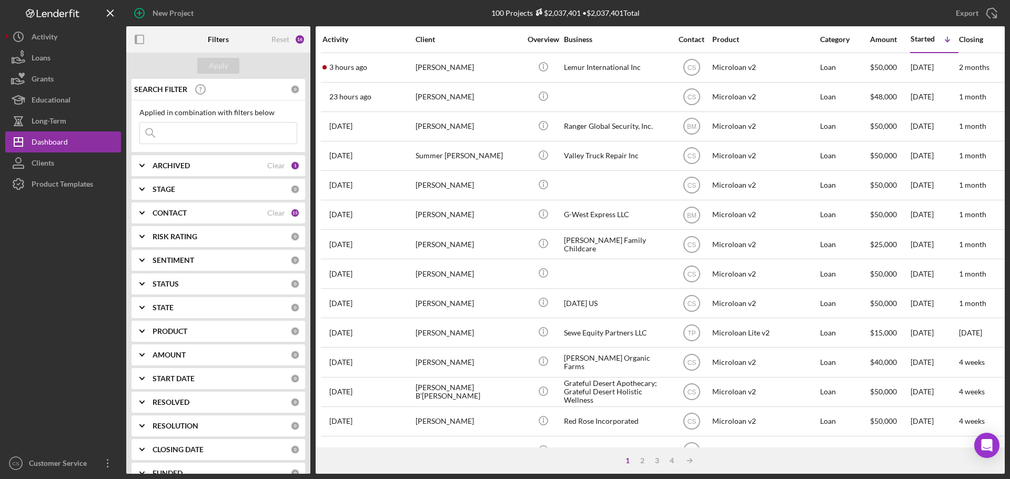
click at [202, 168] on div "ARCHIVED" at bounding box center [210, 166] width 115 height 8
click at [142, 227] on input "Archived" at bounding box center [145, 226] width 11 height 11
checkbox input "true"
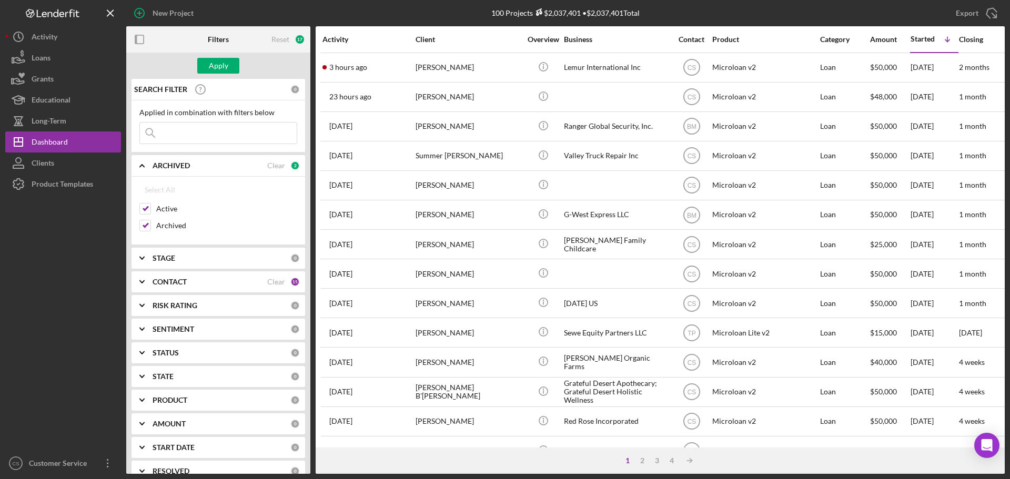
click at [187, 137] on input at bounding box center [218, 133] width 157 height 21
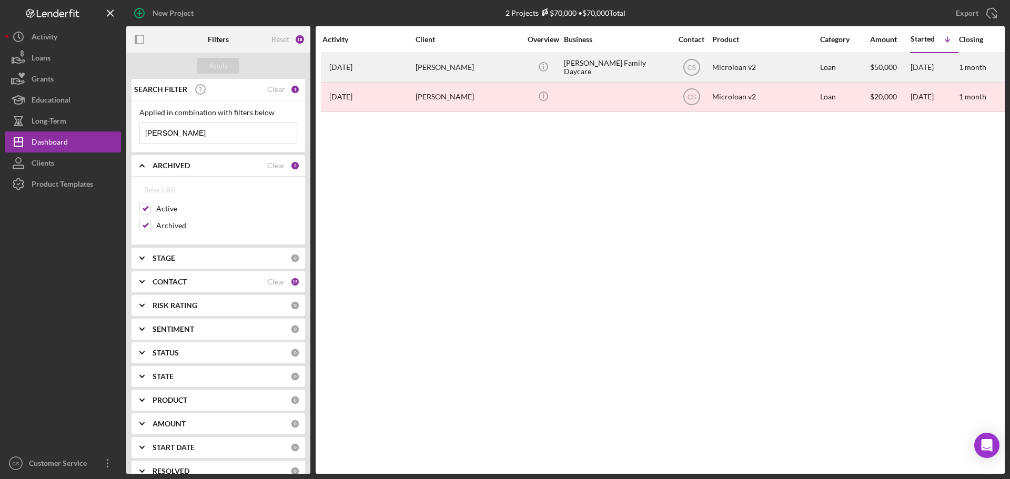
type input "[PERSON_NAME]"
click at [480, 63] on div "[PERSON_NAME]" at bounding box center [468, 68] width 105 height 28
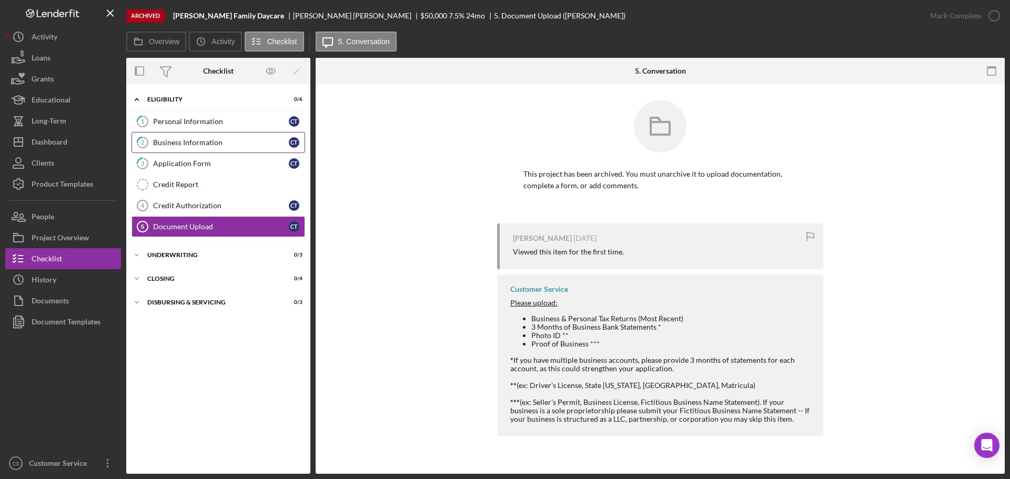
click at [247, 143] on div "Business Information" at bounding box center [221, 142] width 136 height 8
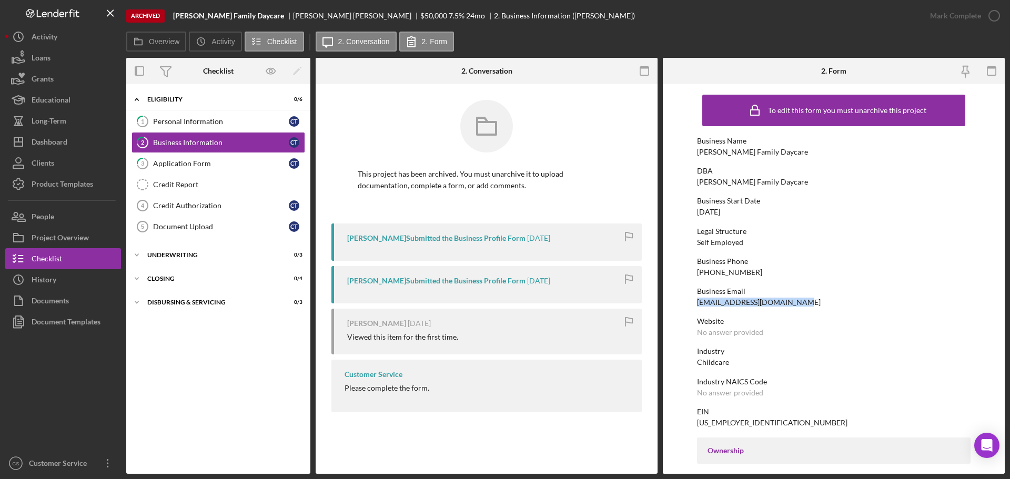
drag, startPoint x: 797, startPoint y: 302, endPoint x: 681, endPoint y: 305, distance: 115.8
click at [681, 305] on form "To edit this form you must unarchive this project Business Name [PERSON_NAME] F…" at bounding box center [834, 279] width 342 height 390
copy div "[EMAIL_ADDRESS][DOMAIN_NAME]"
click at [245, 121] on div "Personal Information" at bounding box center [221, 121] width 136 height 8
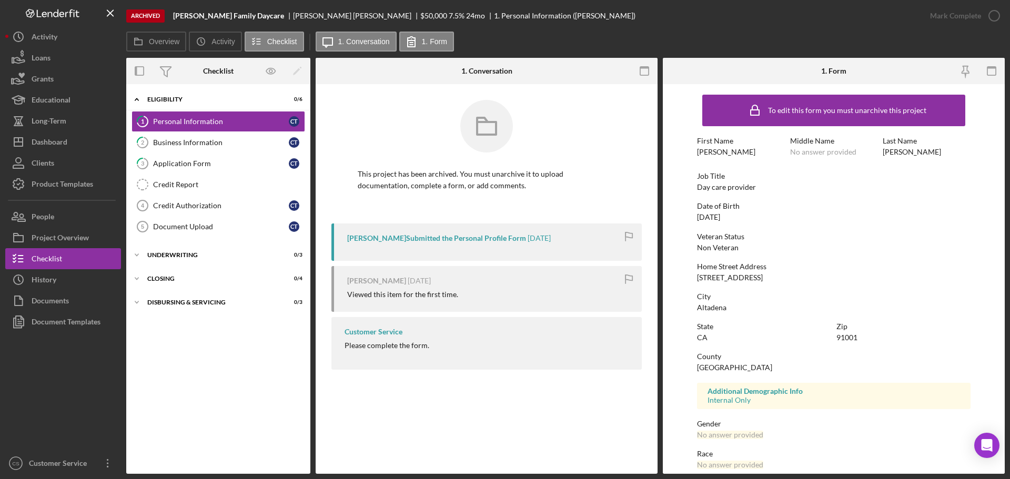
click at [233, 464] on div "Icon/Expander Eligibility 0 / 6 1 Personal Information C T 2 Business Informati…" at bounding box center [218, 278] width 184 height 379
click at [51, 258] on div "Checklist" at bounding box center [47, 260] width 31 height 24
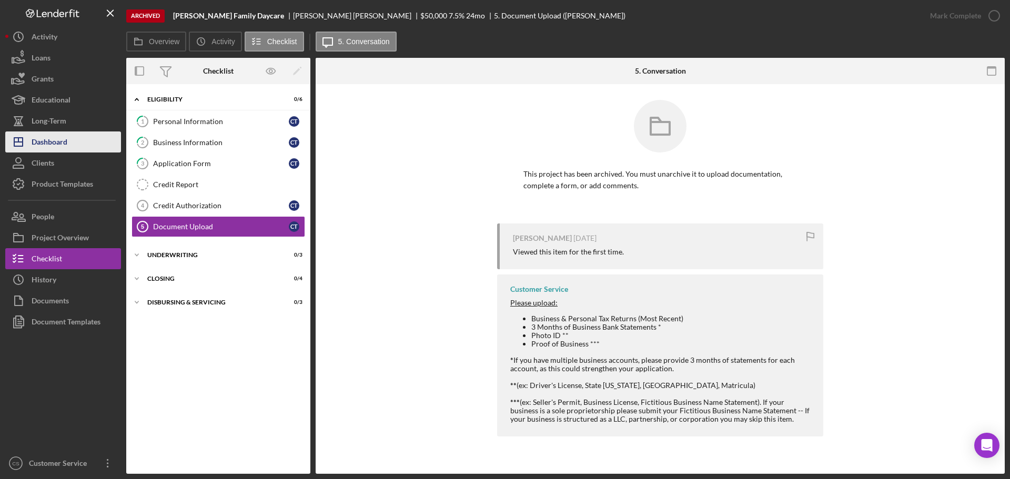
click at [68, 151] on button "Icon/Dashboard Dashboard" at bounding box center [63, 142] width 116 height 21
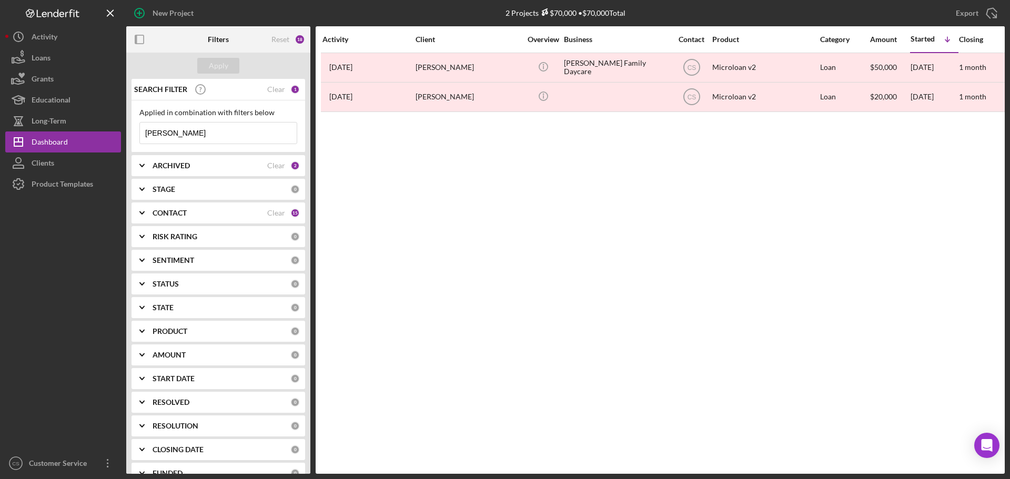
click at [196, 163] on div "ARCHIVED" at bounding box center [210, 166] width 115 height 8
click at [147, 222] on input "Archived" at bounding box center [145, 226] width 11 height 11
checkbox input "false"
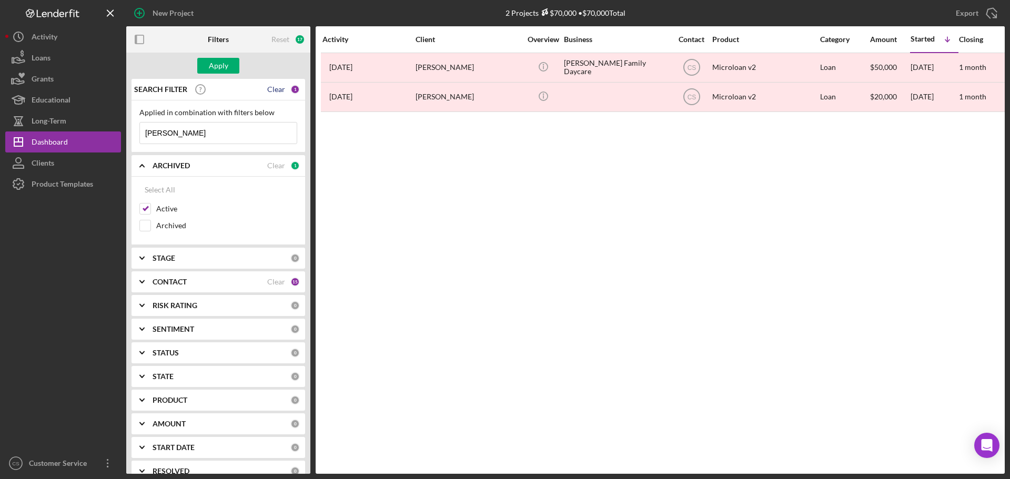
click at [268, 87] on div "Clear" at bounding box center [276, 89] width 18 height 8
click at [231, 67] on button "Apply" at bounding box center [218, 66] width 42 height 16
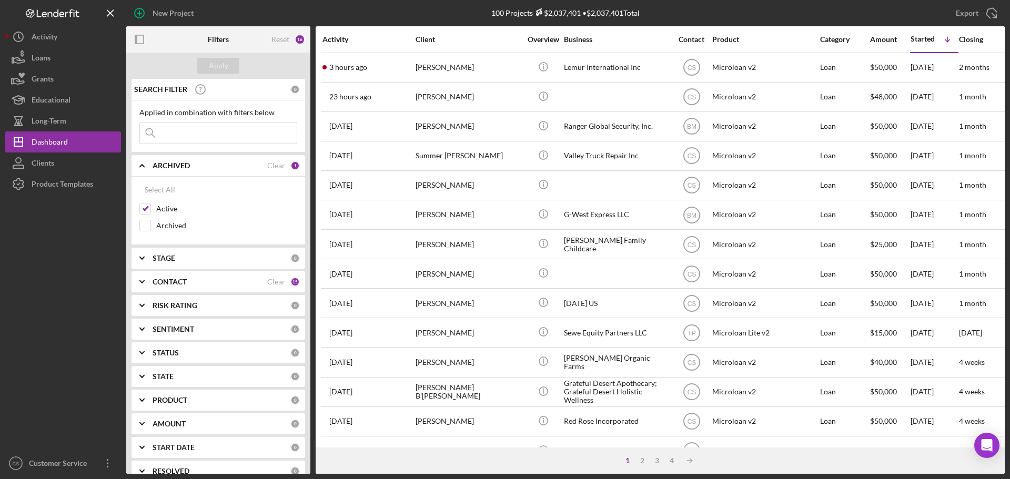
click at [104, 318] on div at bounding box center [63, 324] width 116 height 258
click at [86, 316] on div at bounding box center [63, 324] width 116 height 258
